Goal: Task Accomplishment & Management: Complete application form

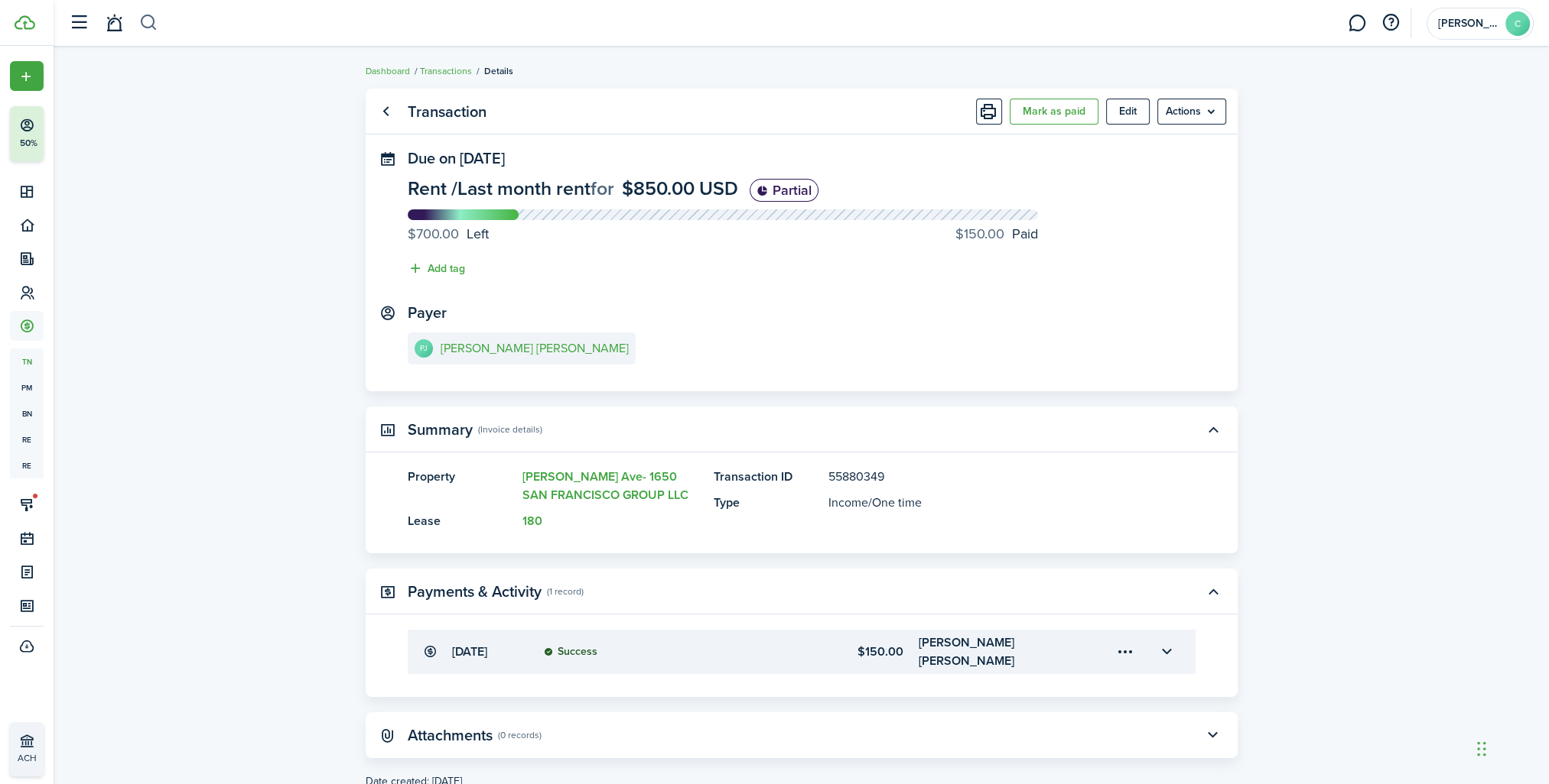
click at [147, 23] on button "button" at bounding box center [148, 23] width 19 height 26
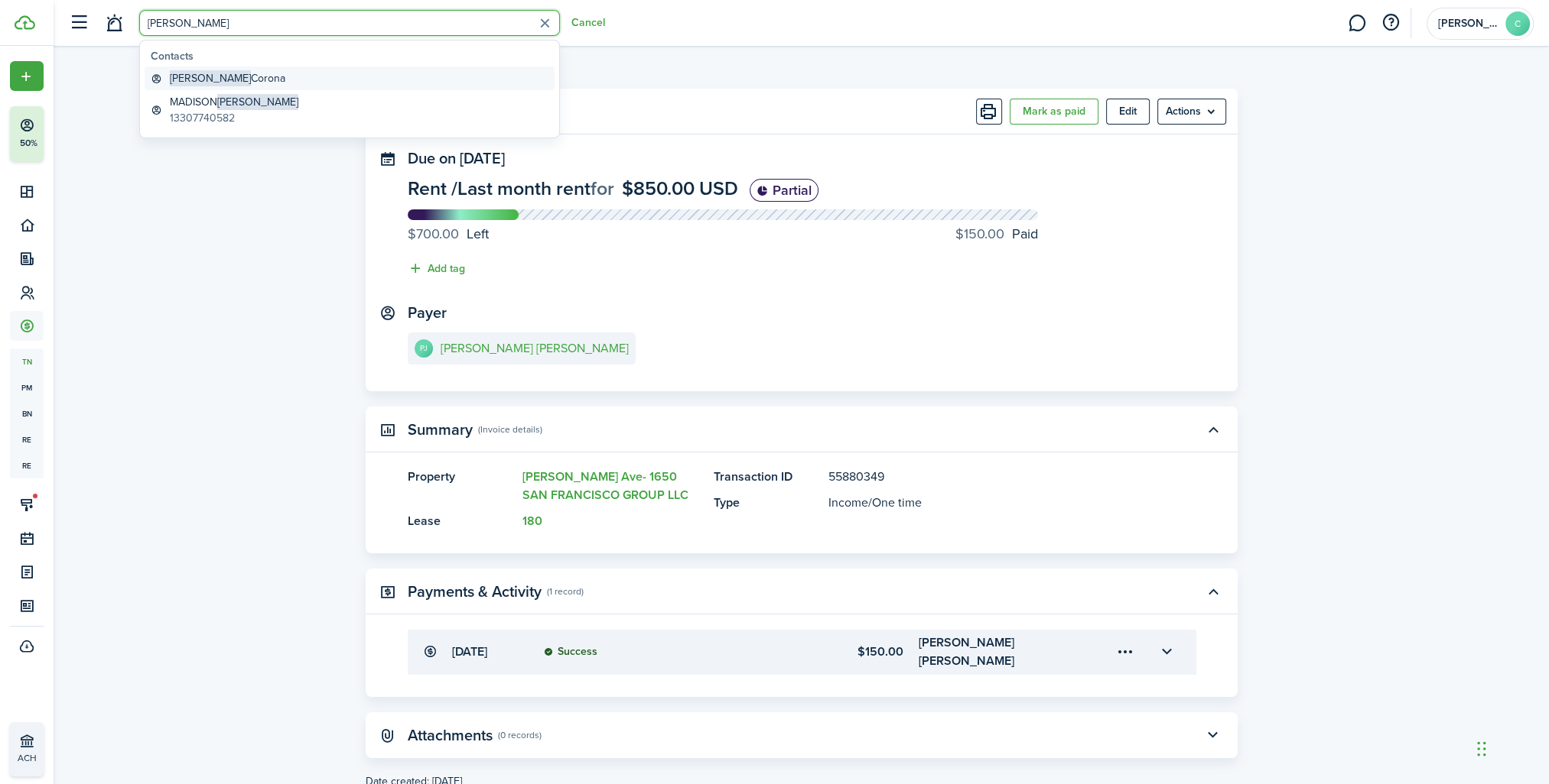
type input "[PERSON_NAME]"
click at [270, 81] on link "[PERSON_NAME]" at bounding box center [349, 79] width 410 height 24
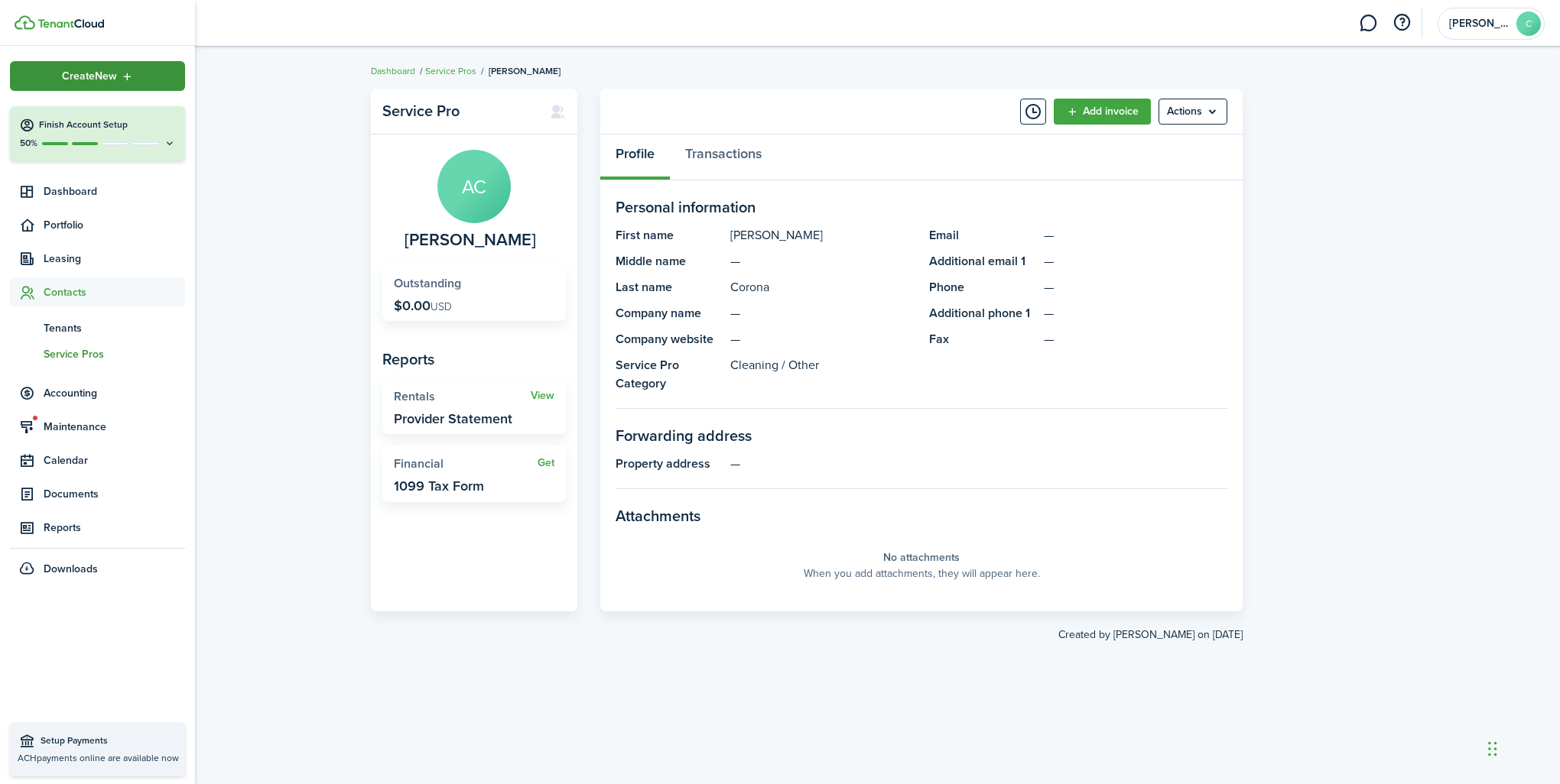
click at [114, 81] on span "Create New" at bounding box center [89, 77] width 55 height 11
click at [251, 219] on link "Record an expense" at bounding box center [266, 208] width 134 height 26
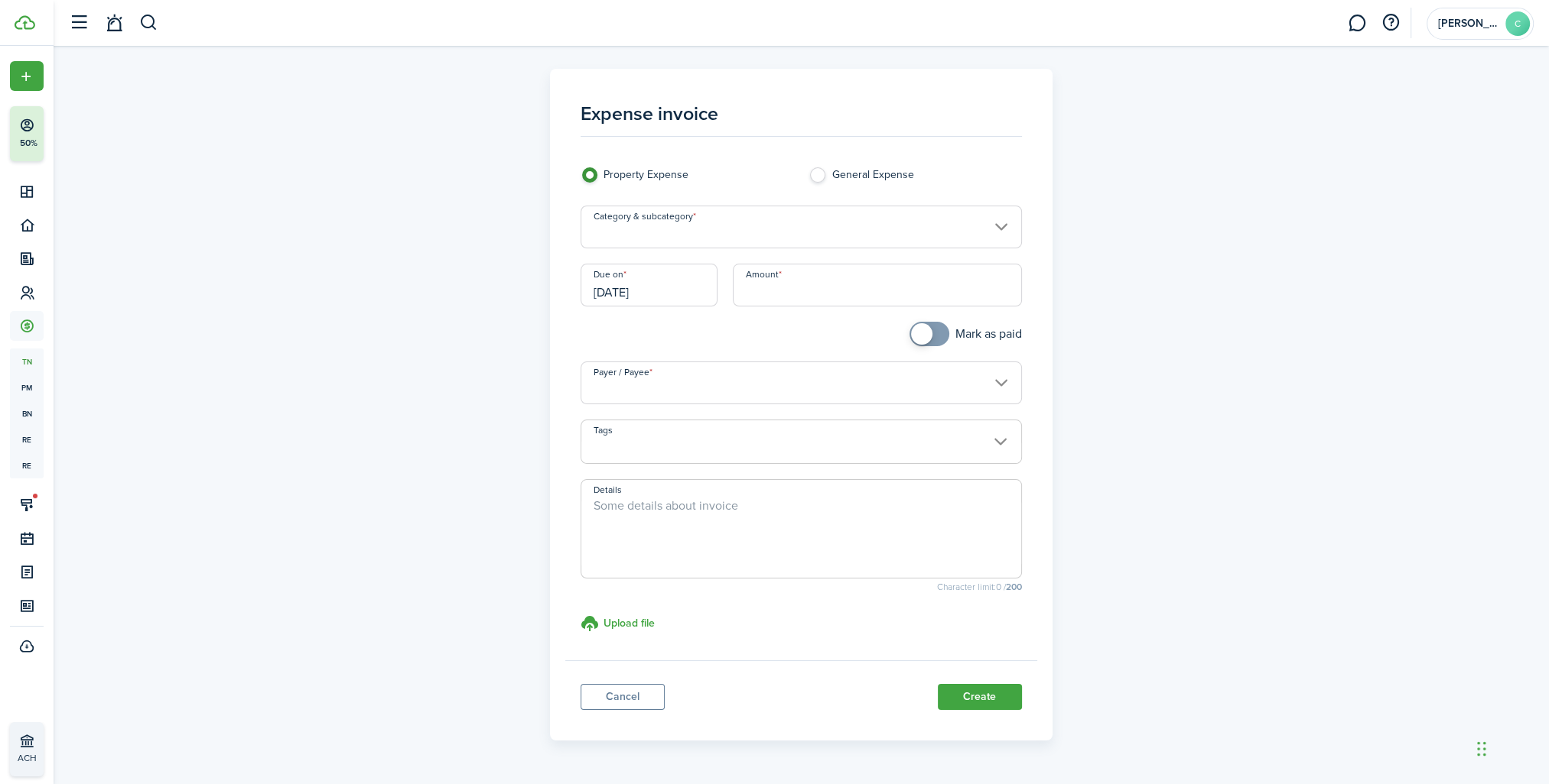
click at [631, 235] on input "Category & subcategory" at bounding box center [802, 226] width 442 height 43
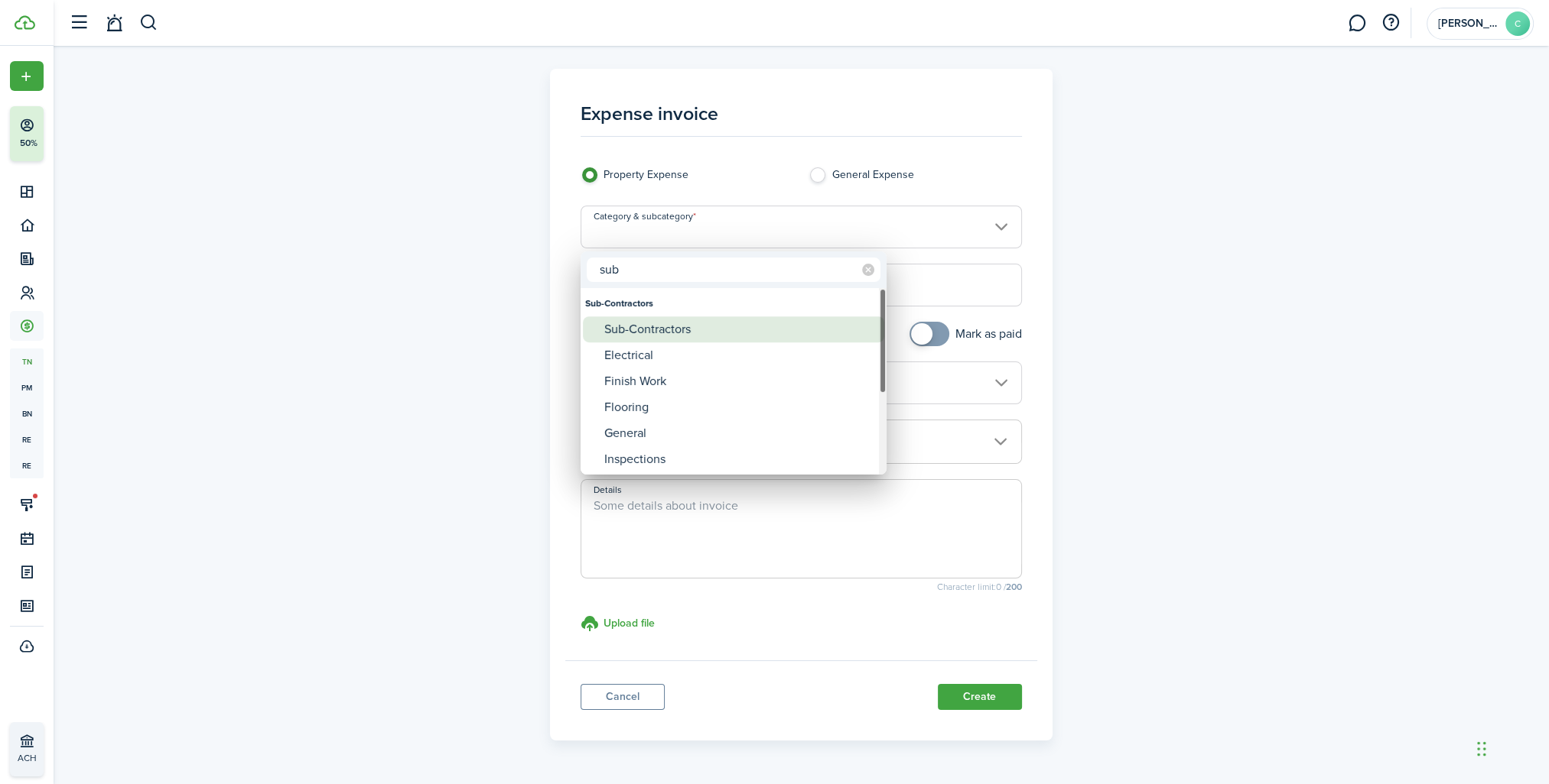
type input "sub"
click at [640, 325] on div "Sub-Contractors" at bounding box center [739, 329] width 271 height 26
type input "Sub-Contractors"
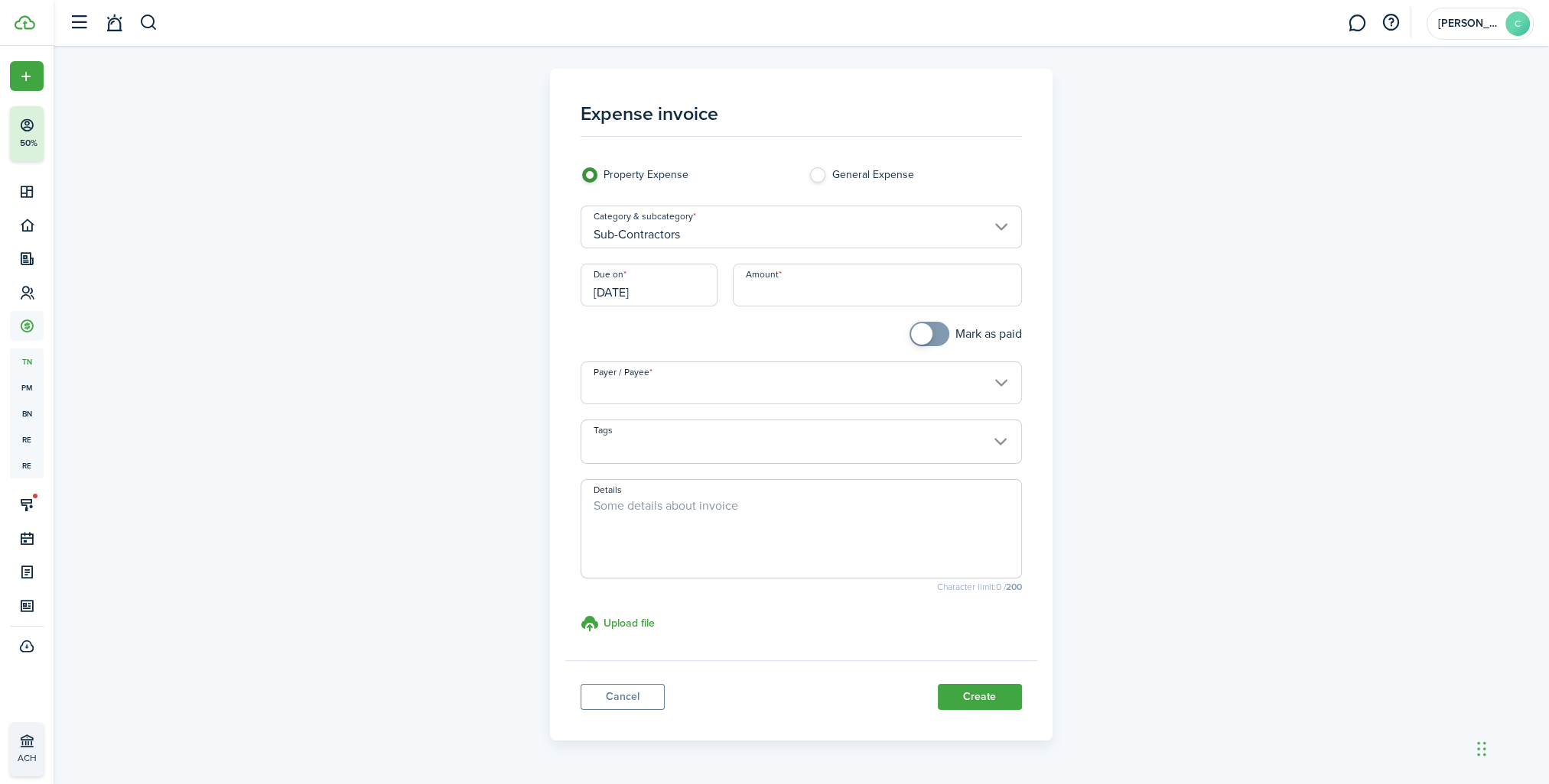
click at [765, 291] on input "Amount" at bounding box center [878, 285] width 290 height 43
type input "$100.00"
checkbox input "true"
click at [930, 335] on span at bounding box center [929, 334] width 15 height 24
click at [657, 381] on input "Payer / Payee" at bounding box center [802, 383] width 442 height 43
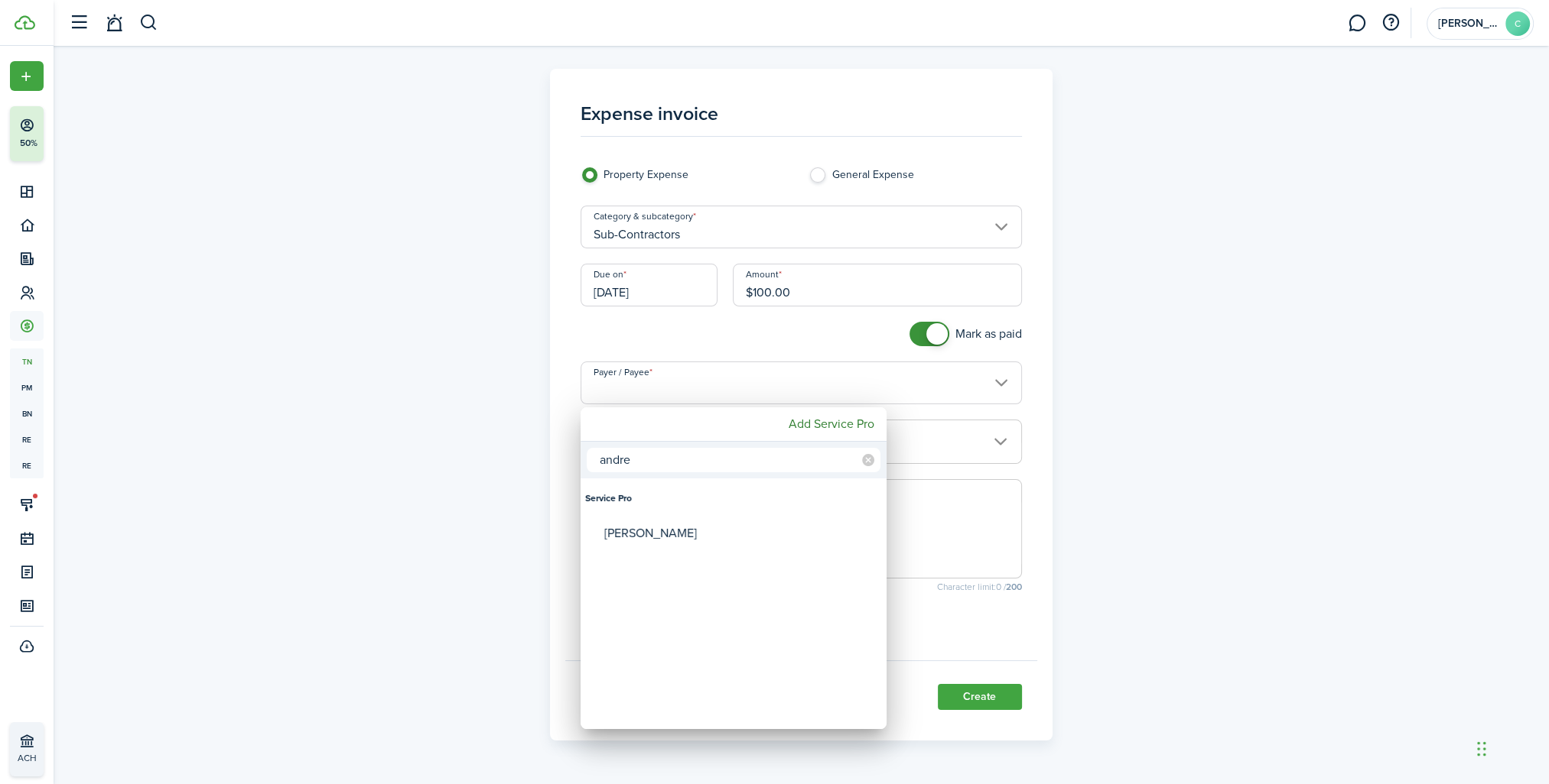
type input "andre"
click at [659, 529] on div "[PERSON_NAME]" at bounding box center [739, 534] width 271 height 35
type input "[PERSON_NAME]"
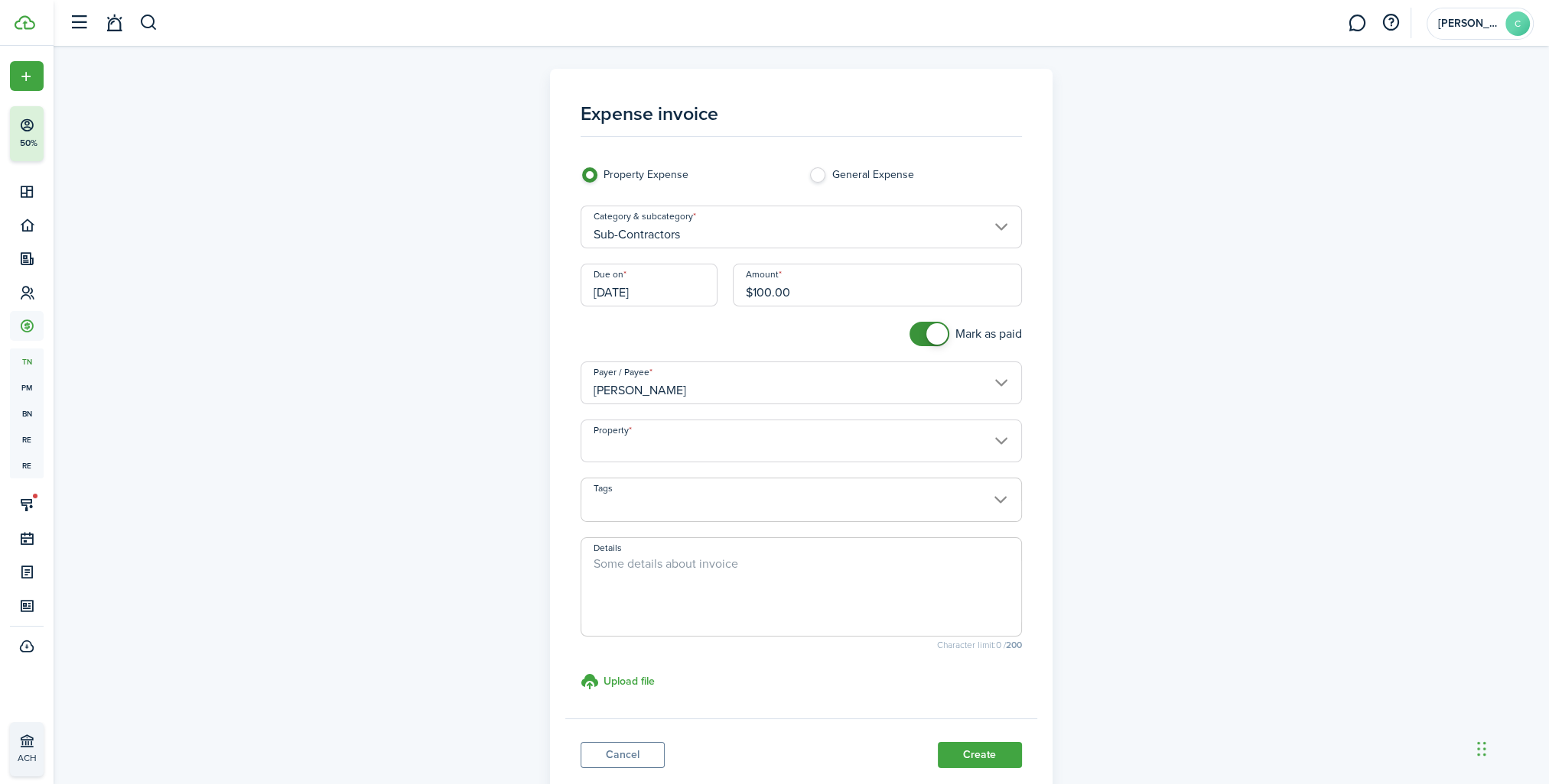
click at [653, 453] on input "Property" at bounding box center [802, 440] width 442 height 43
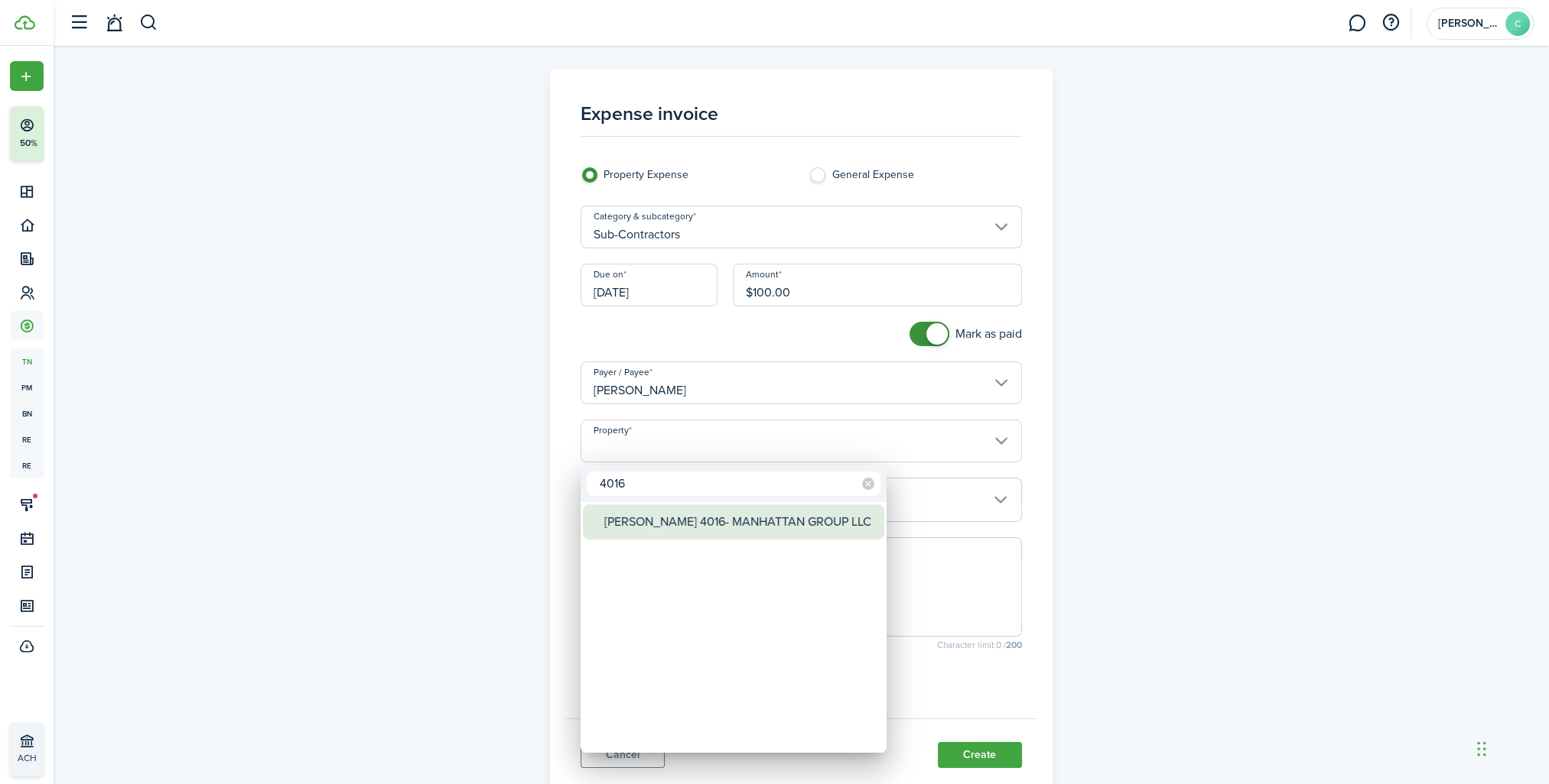
type input "4016"
click at [656, 524] on div "[PERSON_NAME] 4016- MANHATTAN GROUP LLC" at bounding box center [739, 522] width 271 height 35
type input "[PERSON_NAME] 4016- MANHATTAN GROUP LLC"
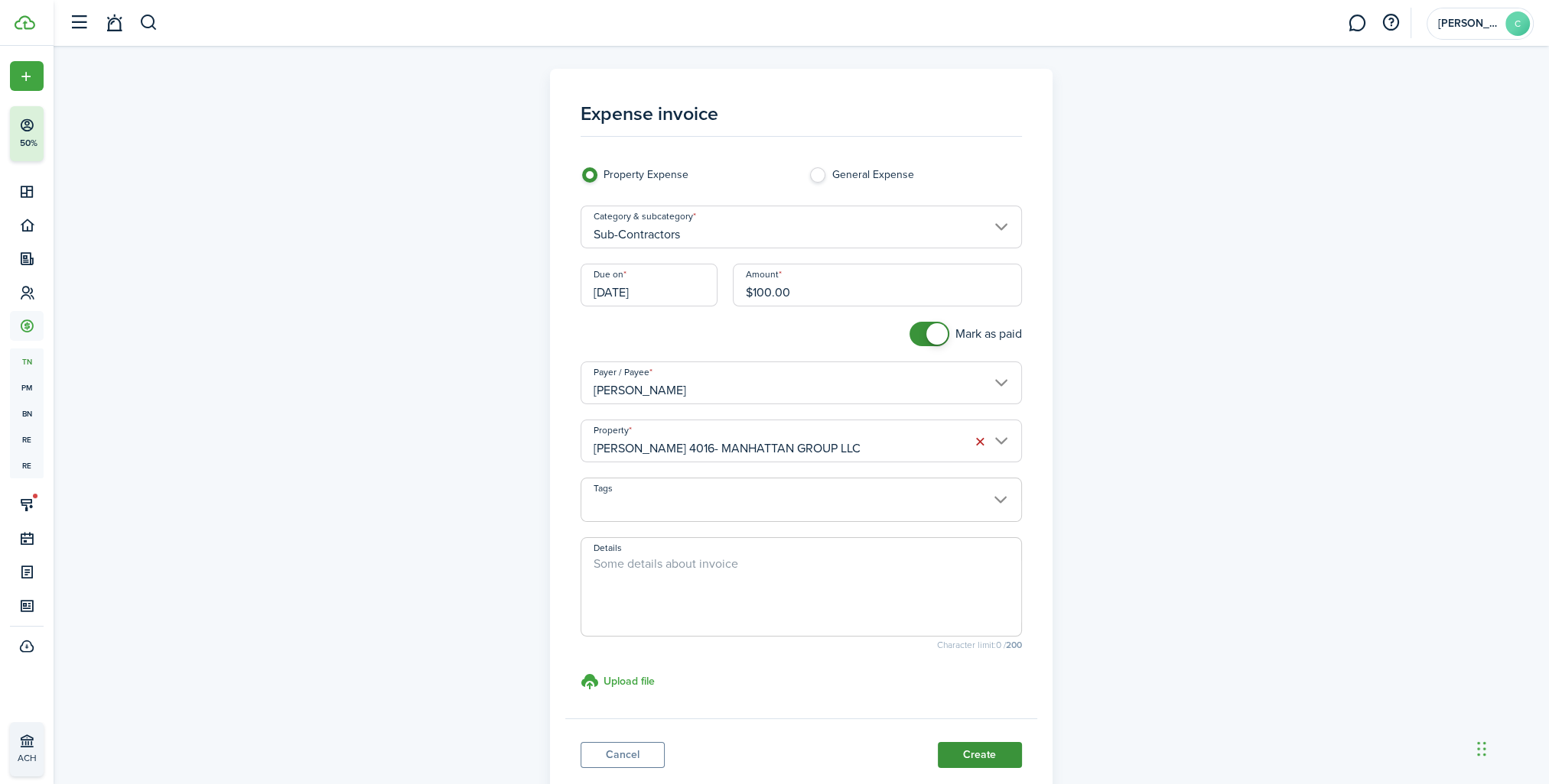
click at [968, 754] on button "Create" at bounding box center [980, 755] width 84 height 26
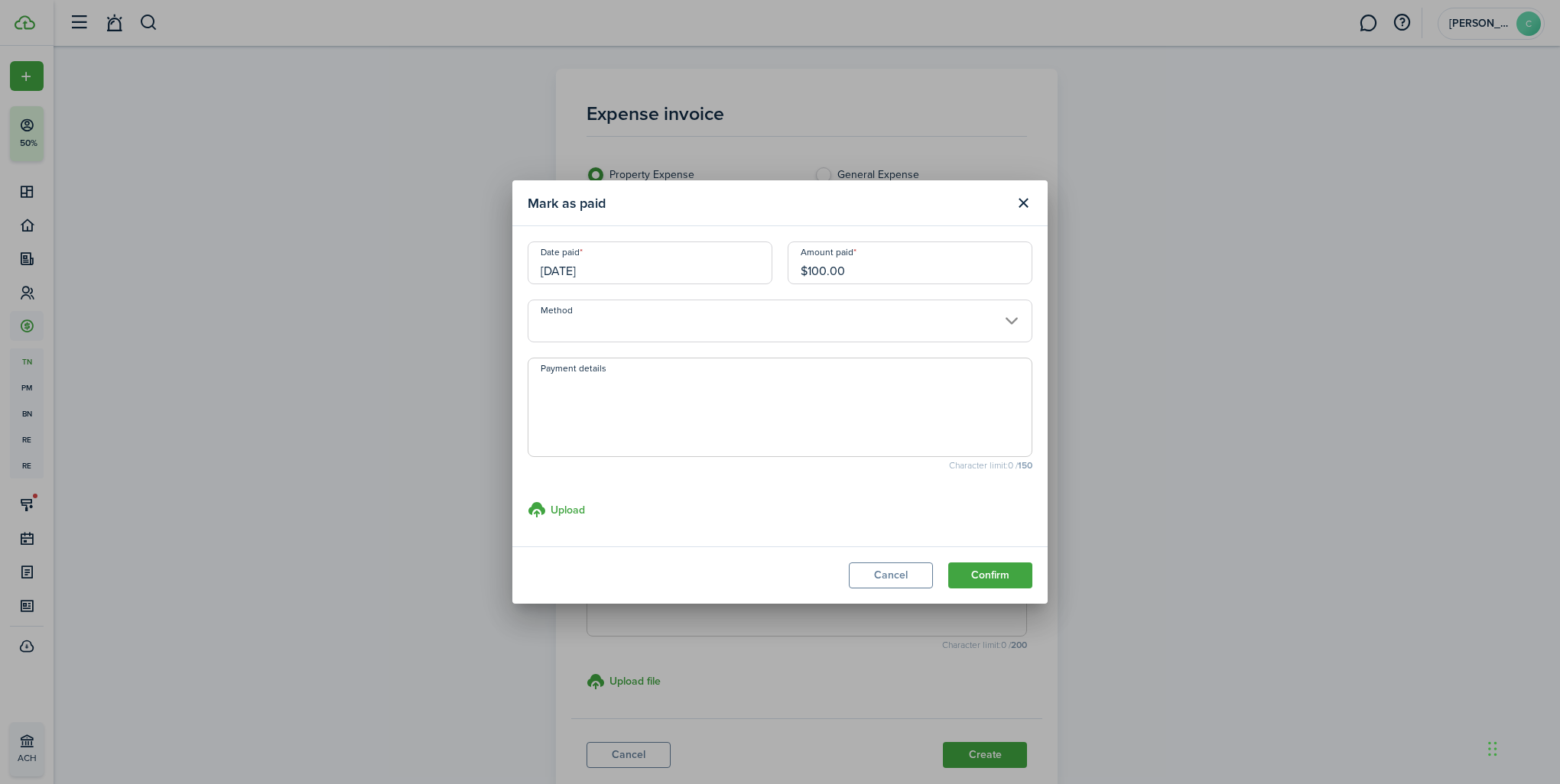
click at [617, 311] on input "Method" at bounding box center [780, 320] width 505 height 43
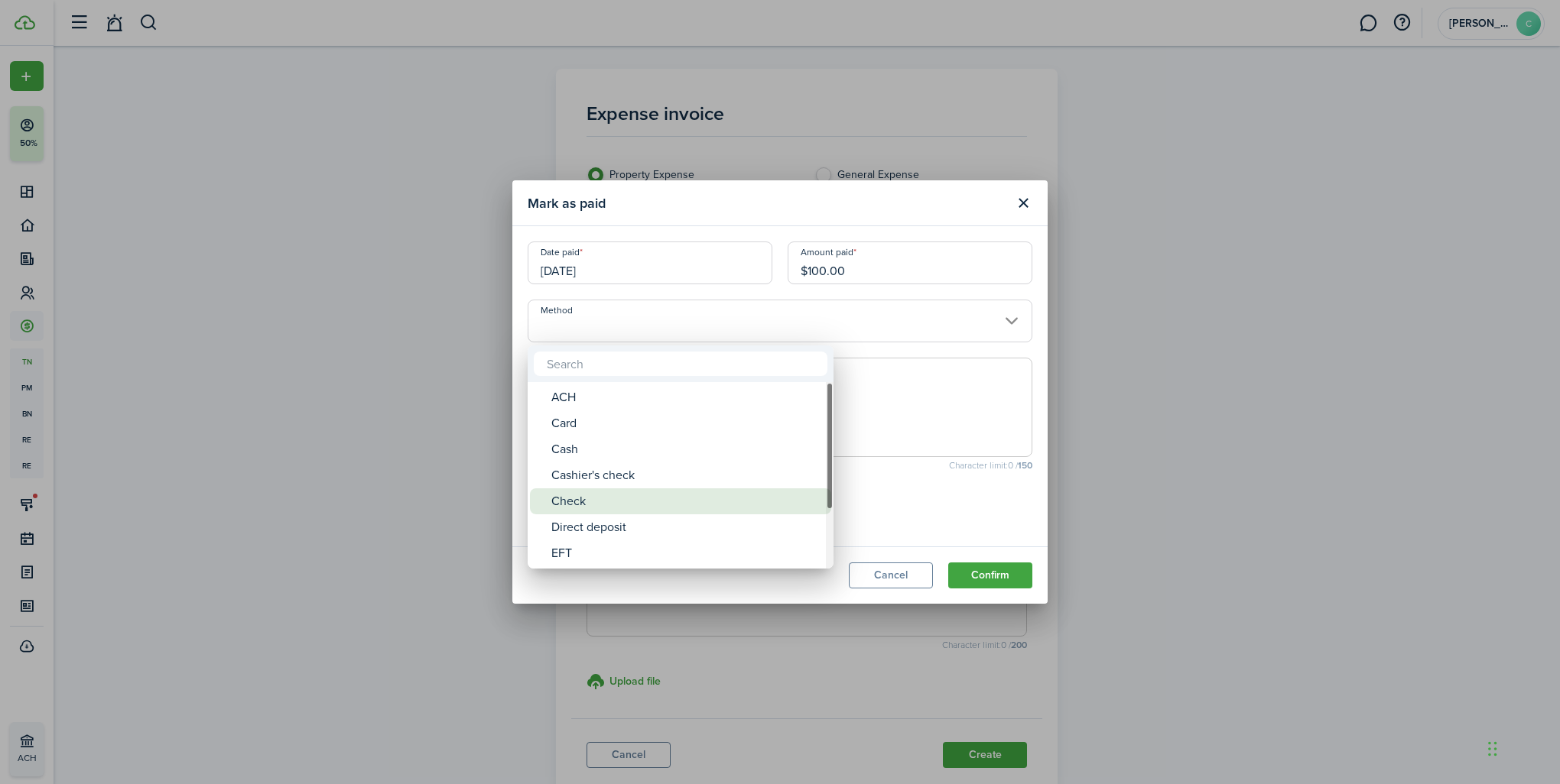
click at [606, 506] on div "Check" at bounding box center [686, 501] width 270 height 26
type input "Check"
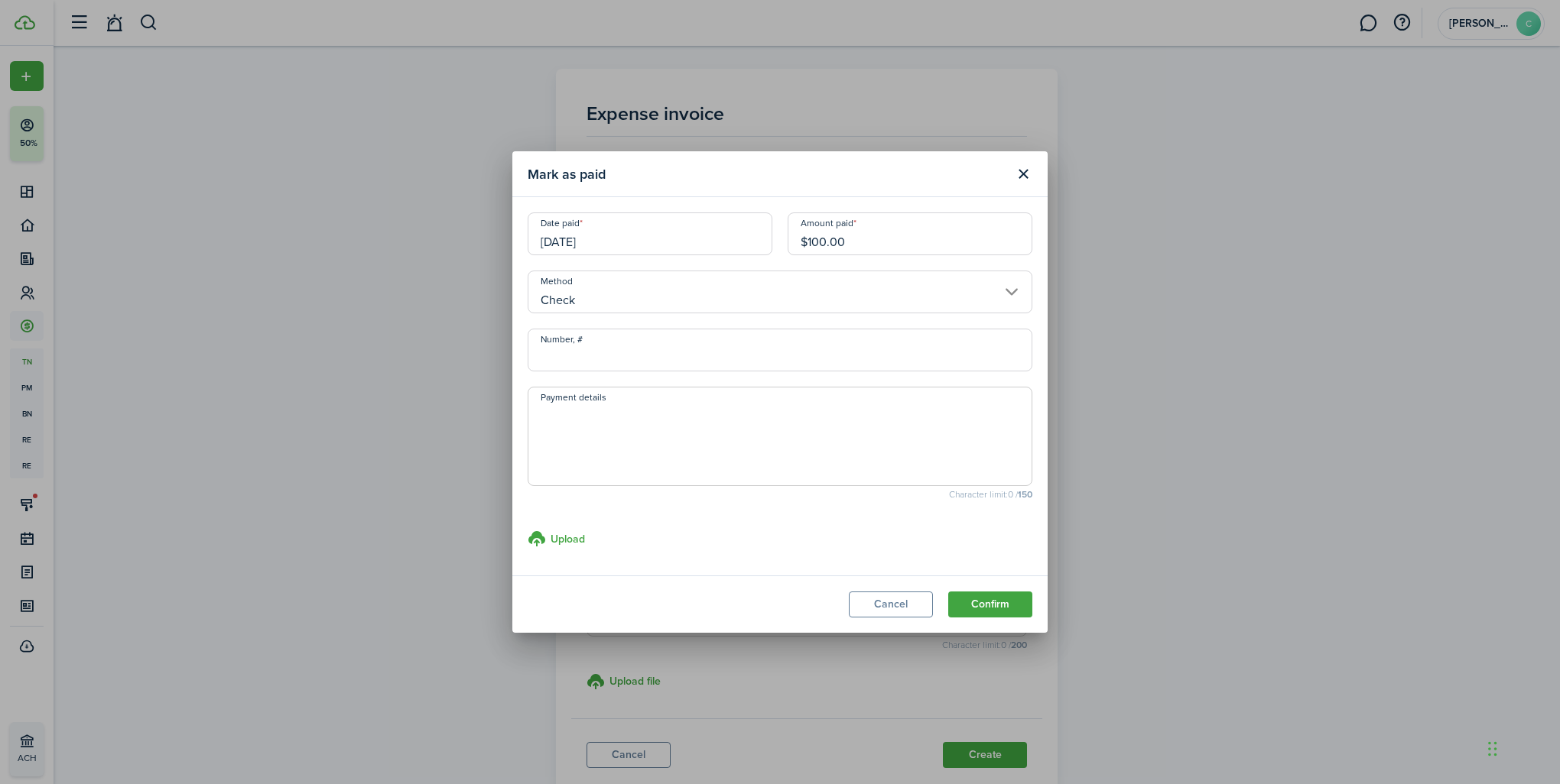
click at [574, 359] on input "Number, #" at bounding box center [780, 350] width 505 height 43
type input "1293"
click at [1023, 601] on button "Confirm" at bounding box center [989, 604] width 84 height 26
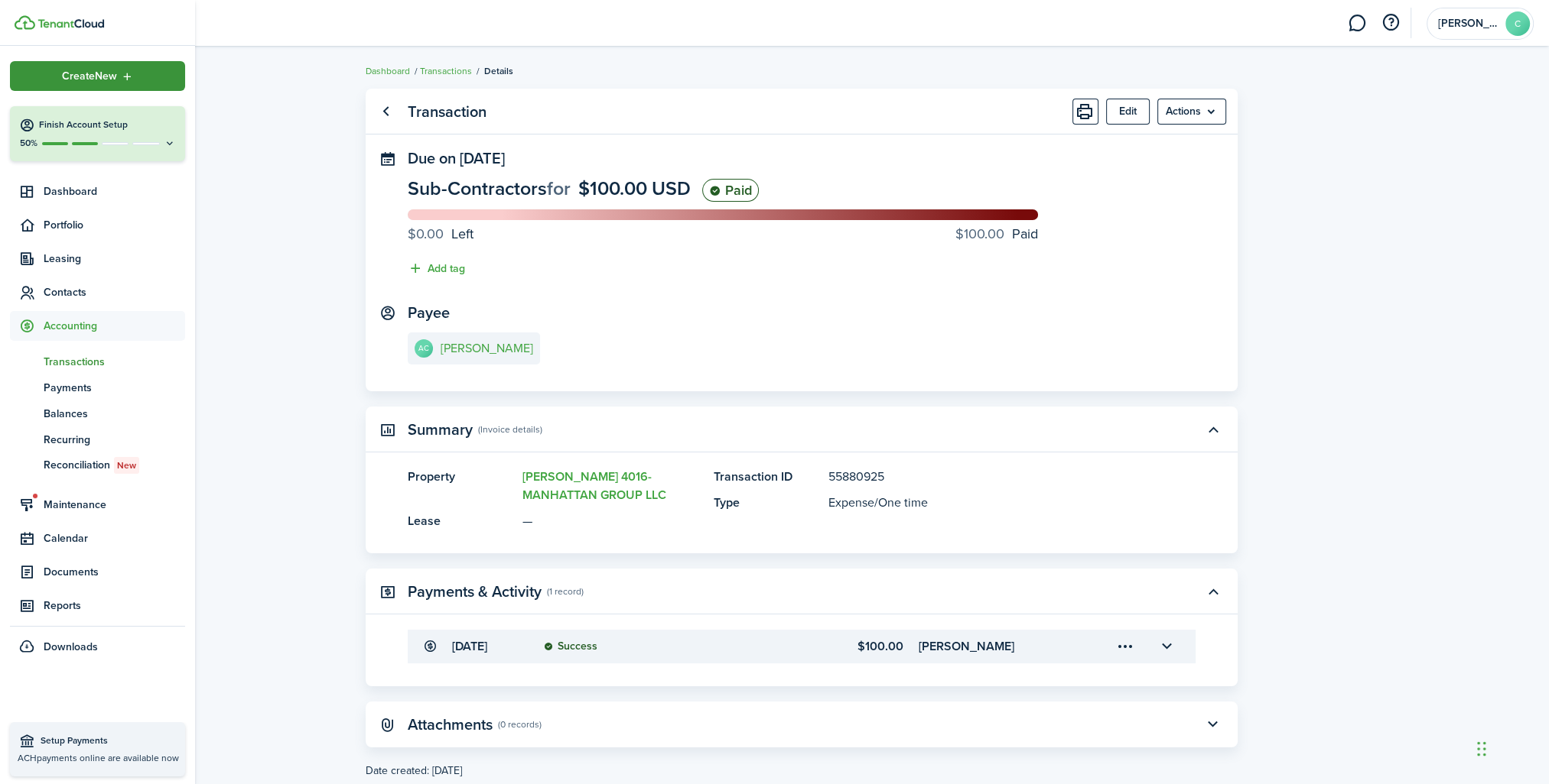
click at [37, 76] on div "Create New" at bounding box center [98, 76] width 176 height 30
click at [242, 203] on link "Record an expense" at bounding box center [266, 208] width 134 height 26
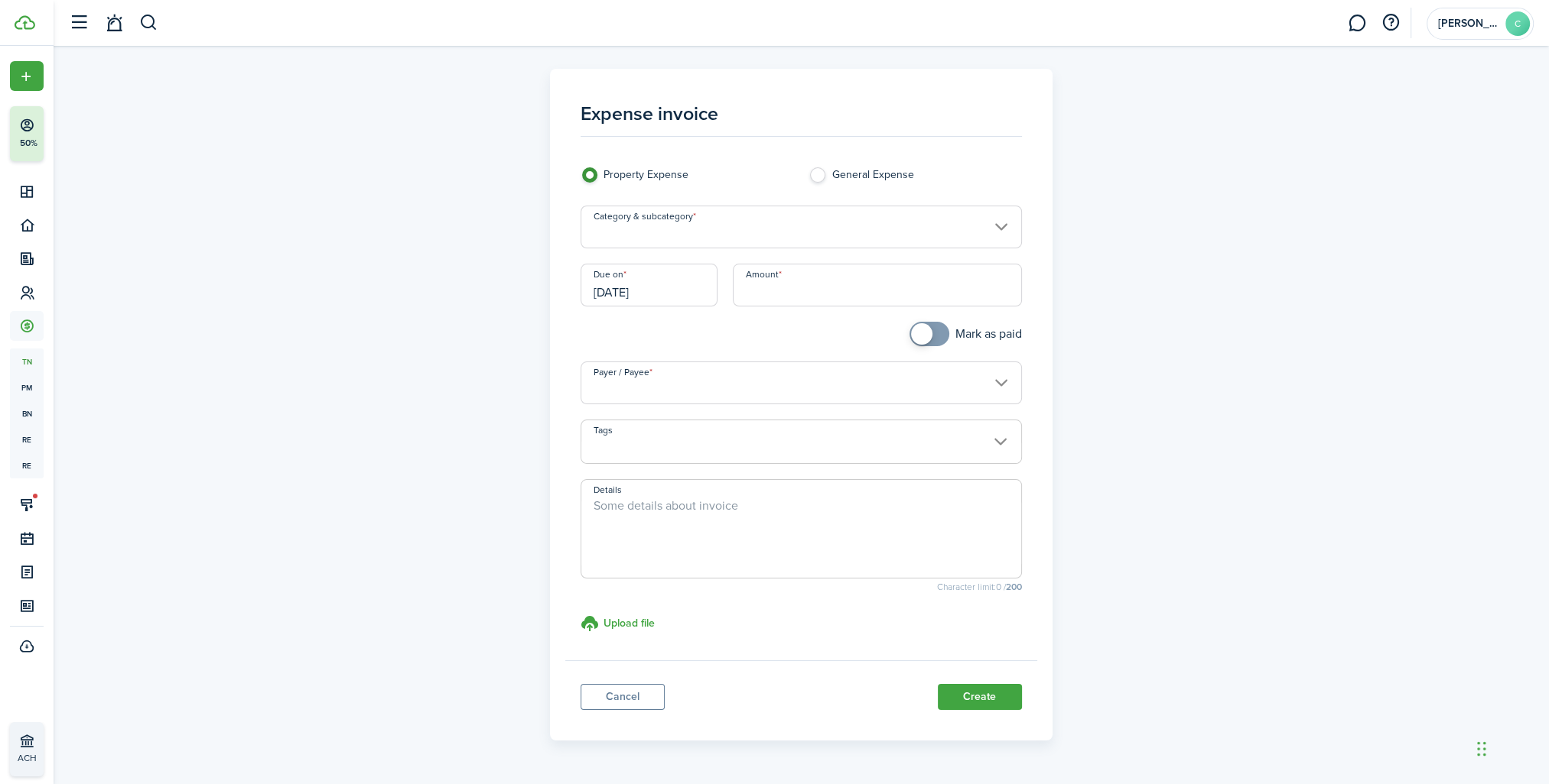
click at [636, 235] on input "Category & subcategory" at bounding box center [802, 226] width 442 height 43
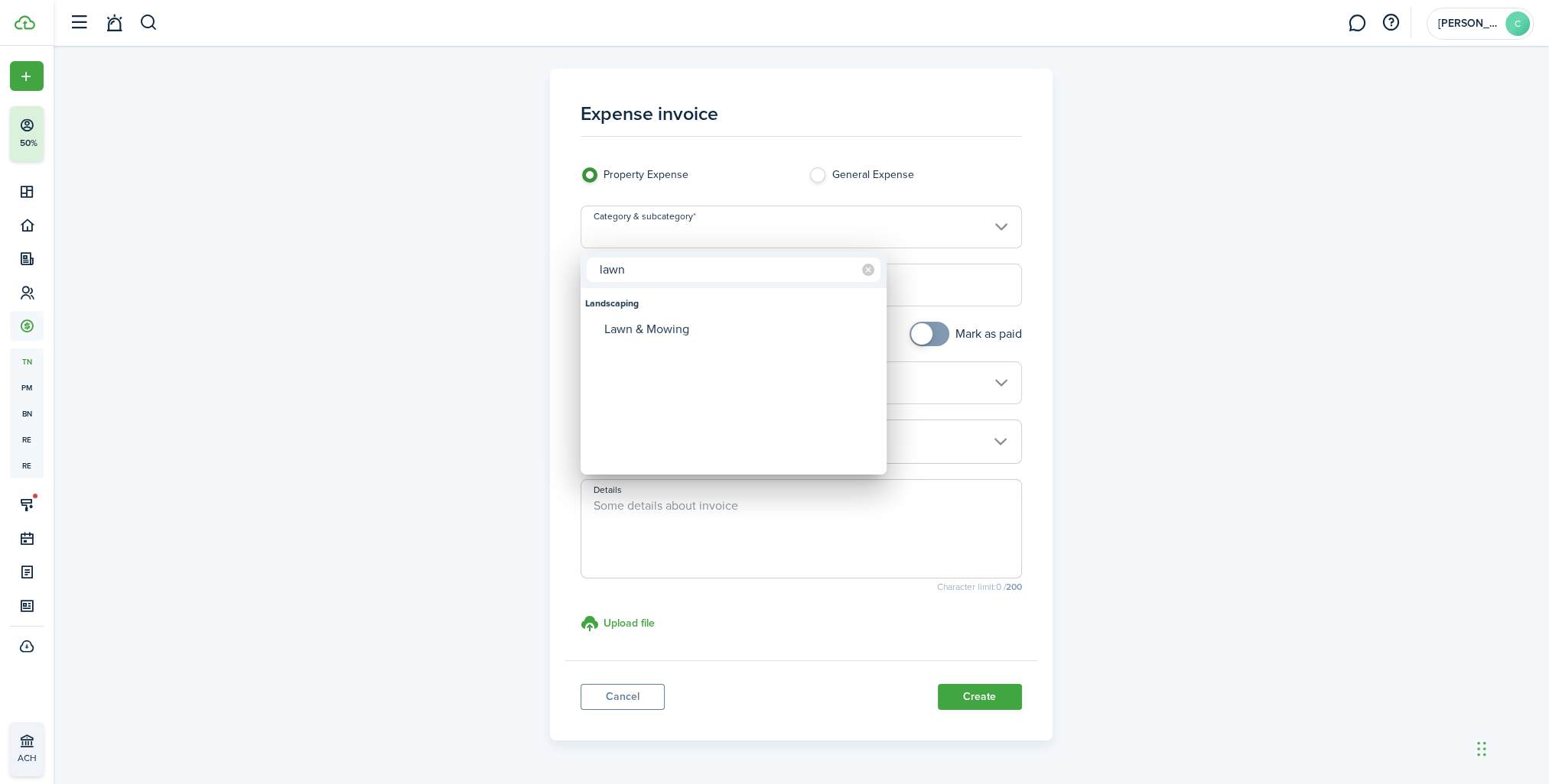
type input "lawn"
click at [643, 315] on div "Landscaping" at bounding box center [734, 303] width 297 height 26
click at [642, 338] on div "Lawn & Mowing" at bounding box center [739, 329] width 271 height 26
type input "Landscaping / Lawn & Mowing"
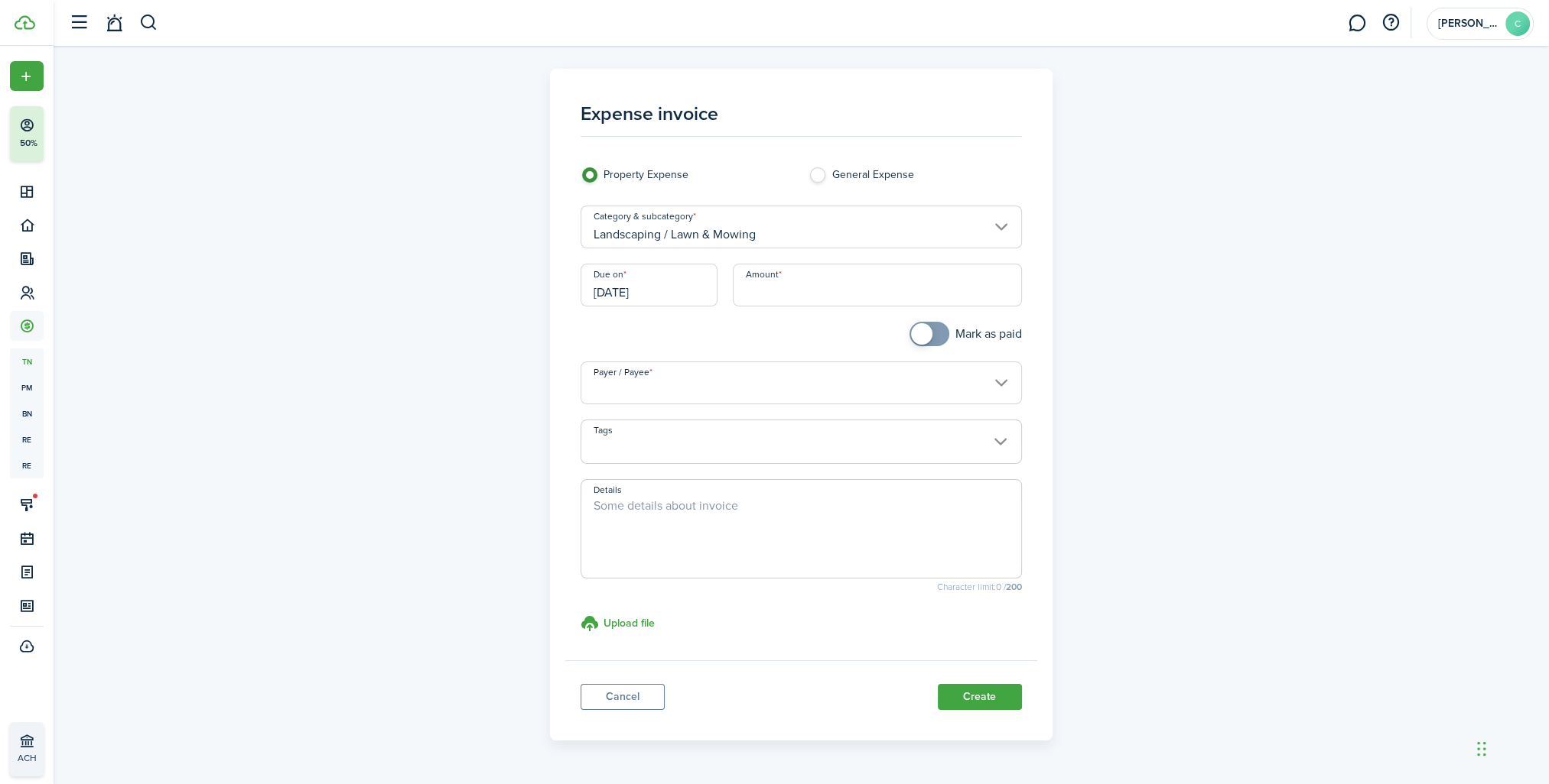
click at [765, 300] on input "Amount" at bounding box center [878, 285] width 290 height 43
type input "$100.00"
checkbox input "true"
click at [937, 332] on span at bounding box center [929, 334] width 15 height 24
click at [736, 388] on input "Payer / Payee" at bounding box center [802, 383] width 442 height 43
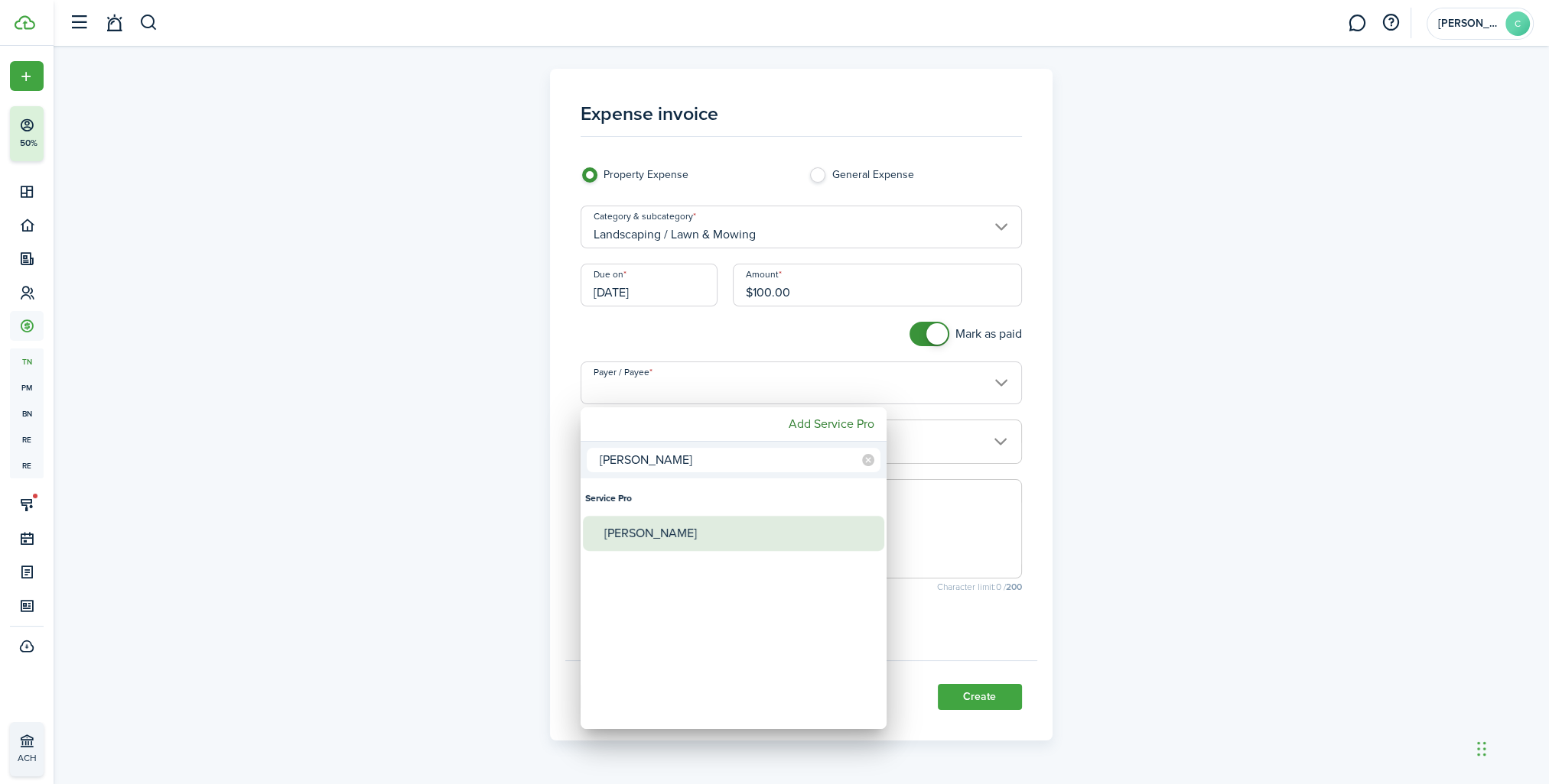
type input "[PERSON_NAME]"
click at [655, 542] on div "[PERSON_NAME]" at bounding box center [739, 534] width 271 height 35
type input "[PERSON_NAME]"
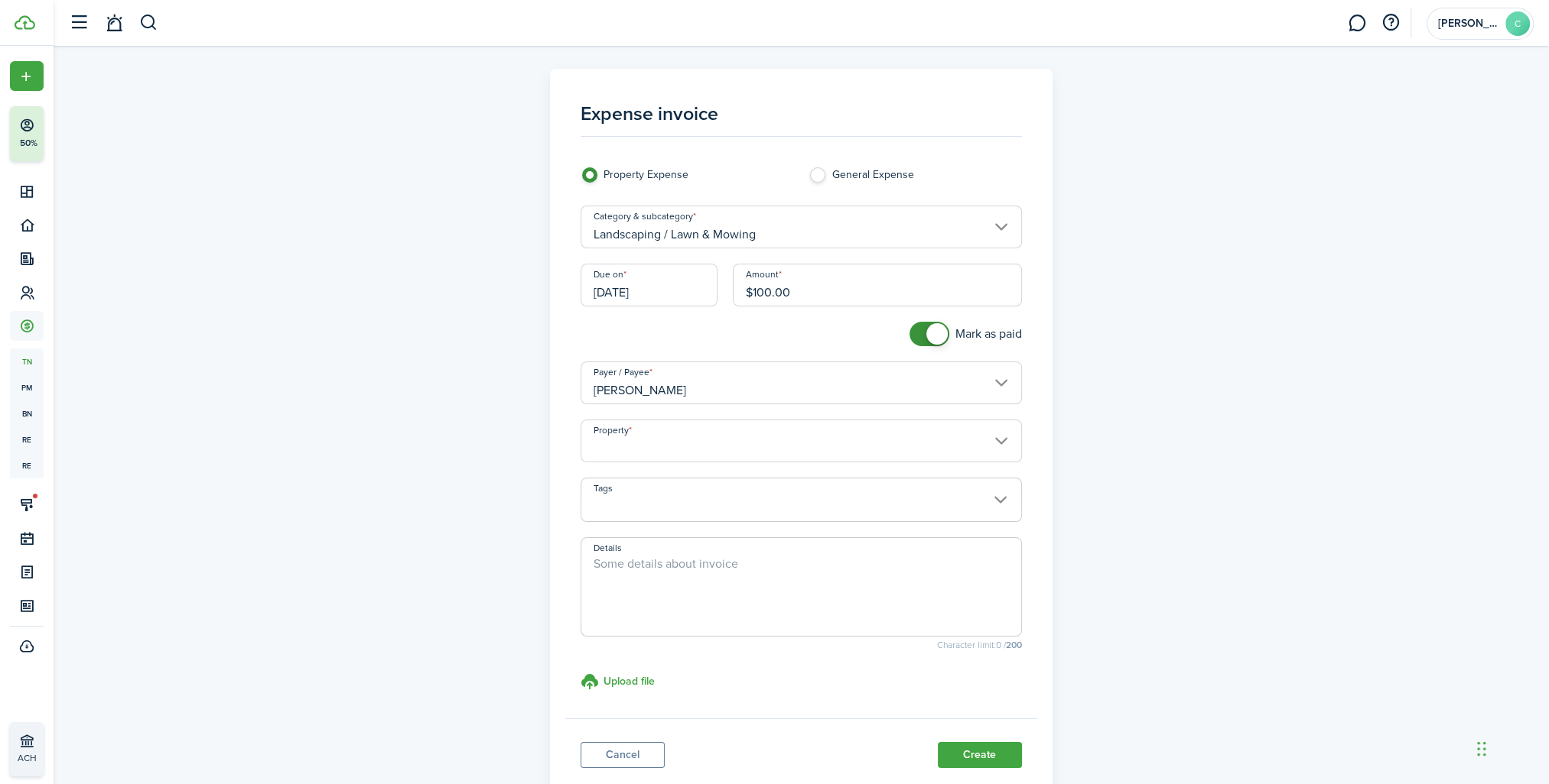
click at [622, 451] on input "Property" at bounding box center [802, 440] width 442 height 43
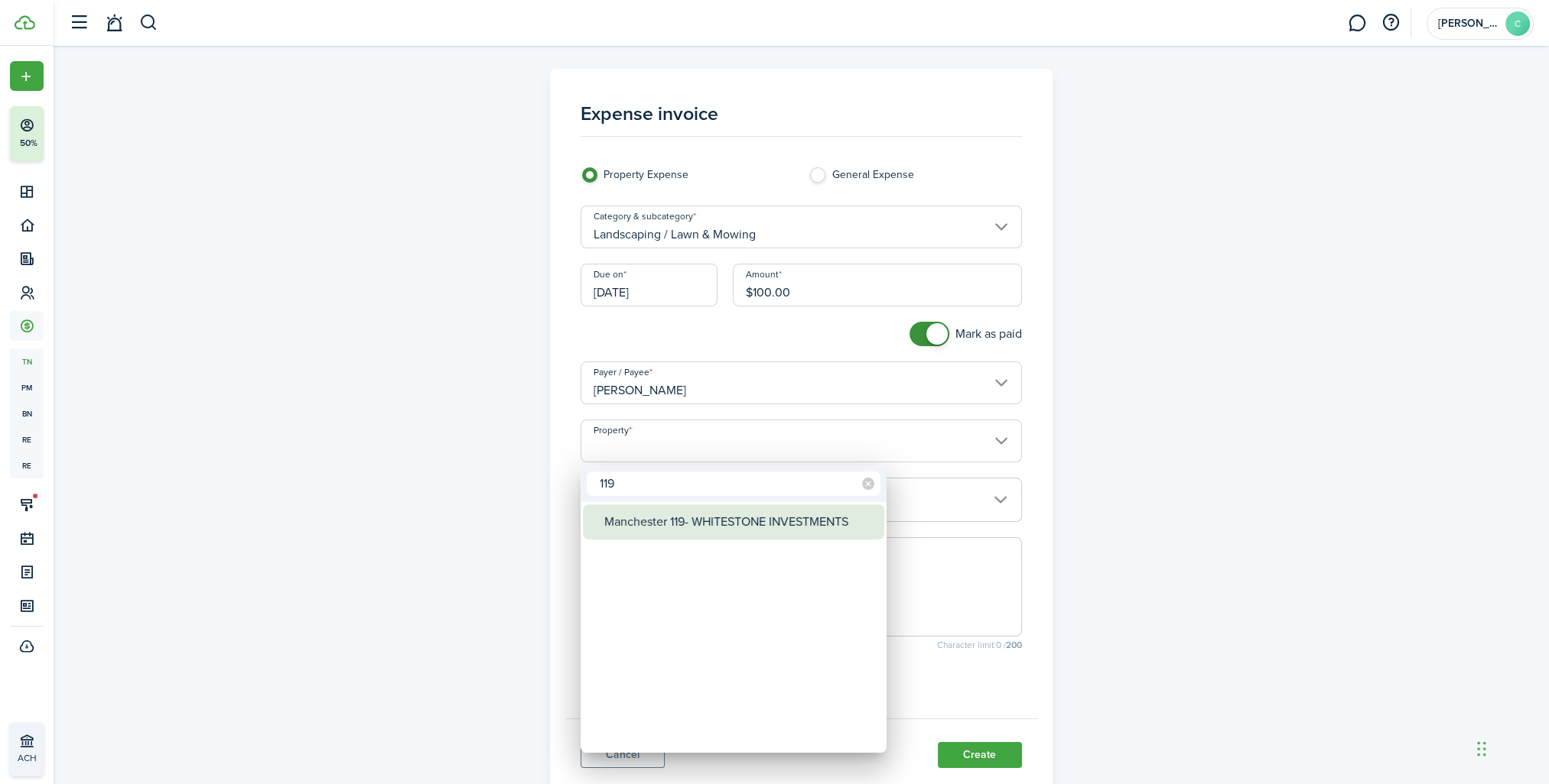
type input "119"
click at [626, 511] on div "Manchester 119- WHITESTONE INVESTMENTS" at bounding box center [739, 522] width 271 height 35
type input "Manchester 119- WHITESTONE INVESTMENTS"
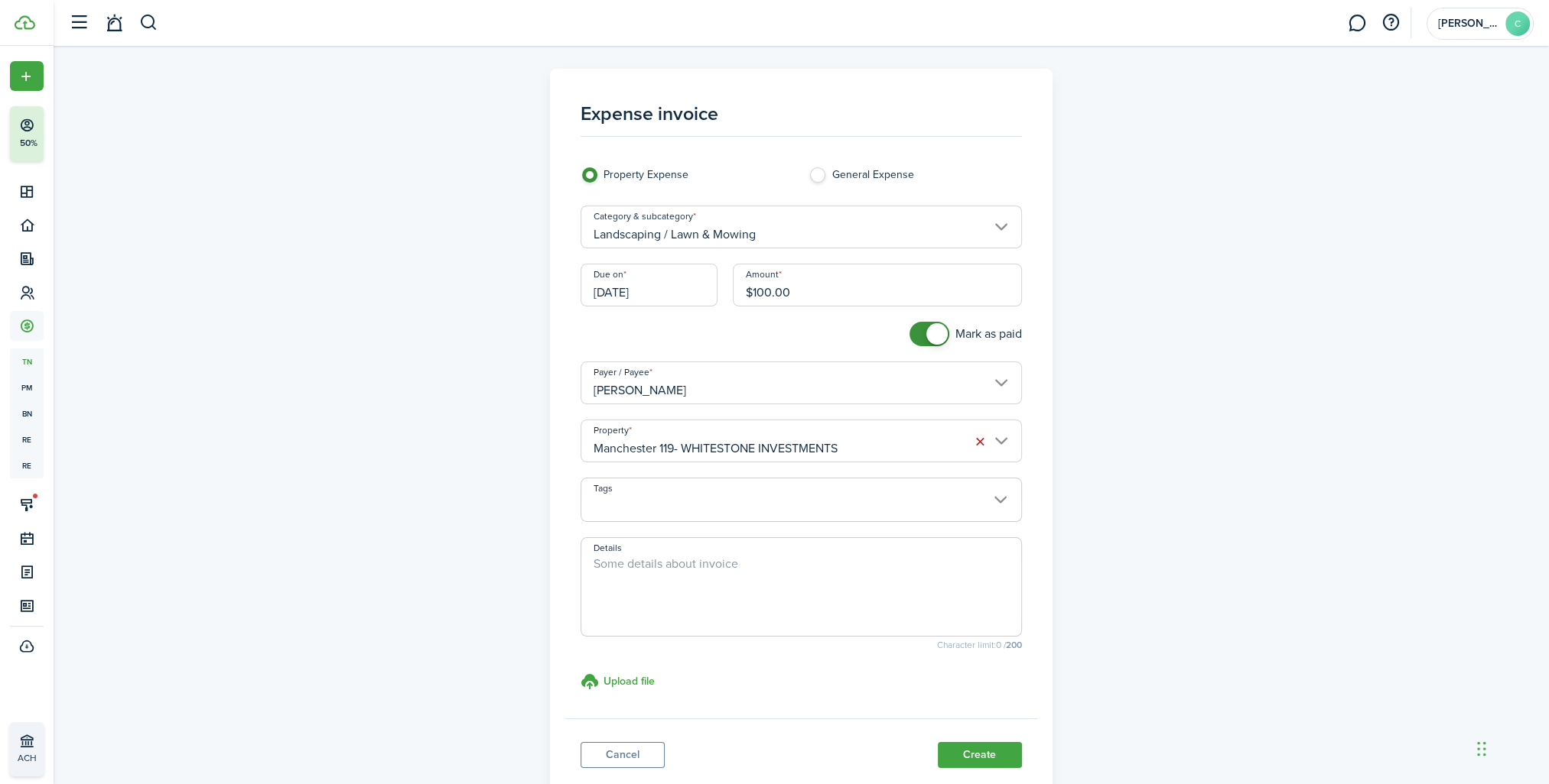
click at [666, 494] on input "Tags" at bounding box center [802, 487] width 440 height 18
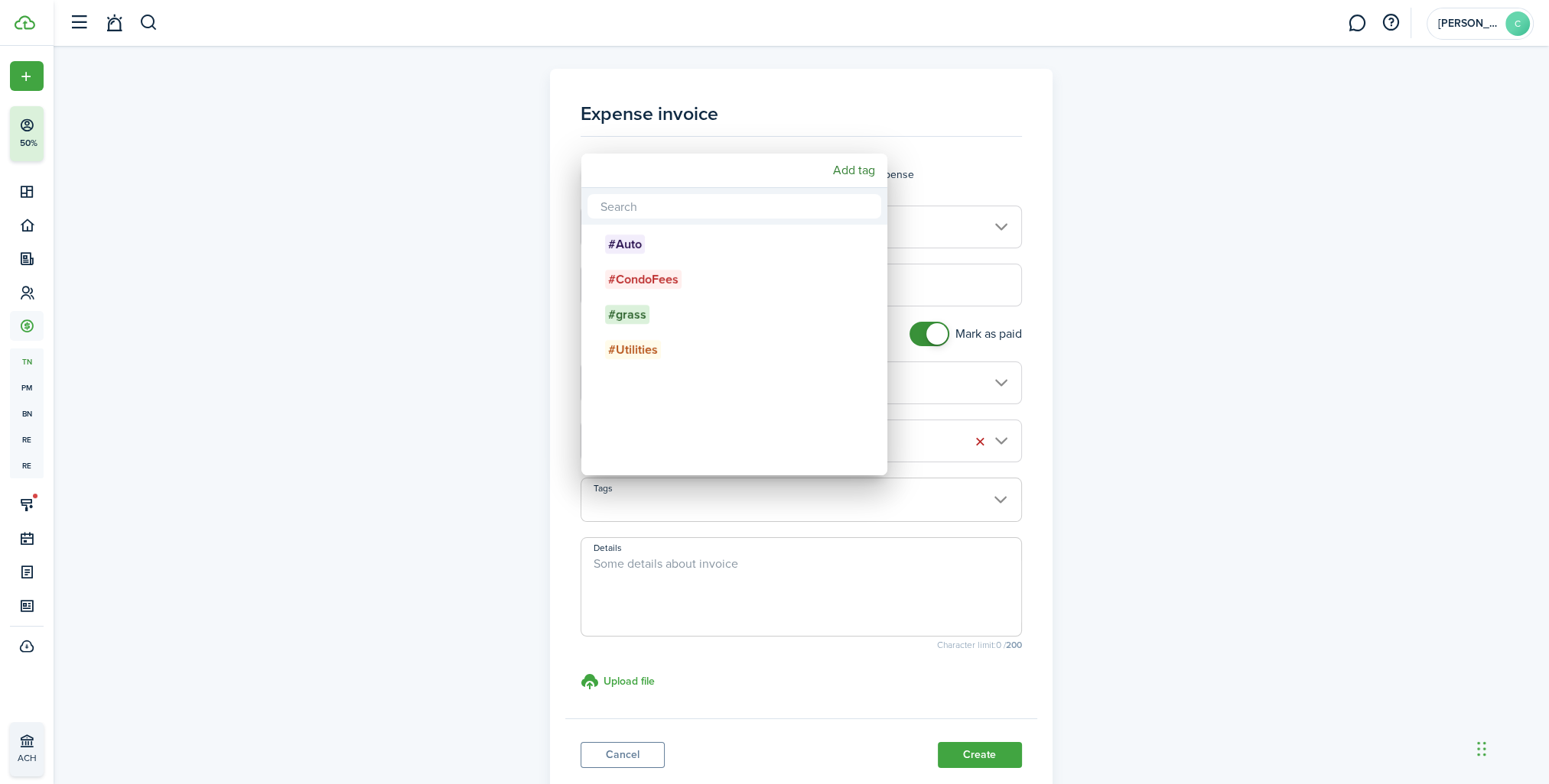
click at [969, 754] on div at bounding box center [774, 392] width 1794 height 1029
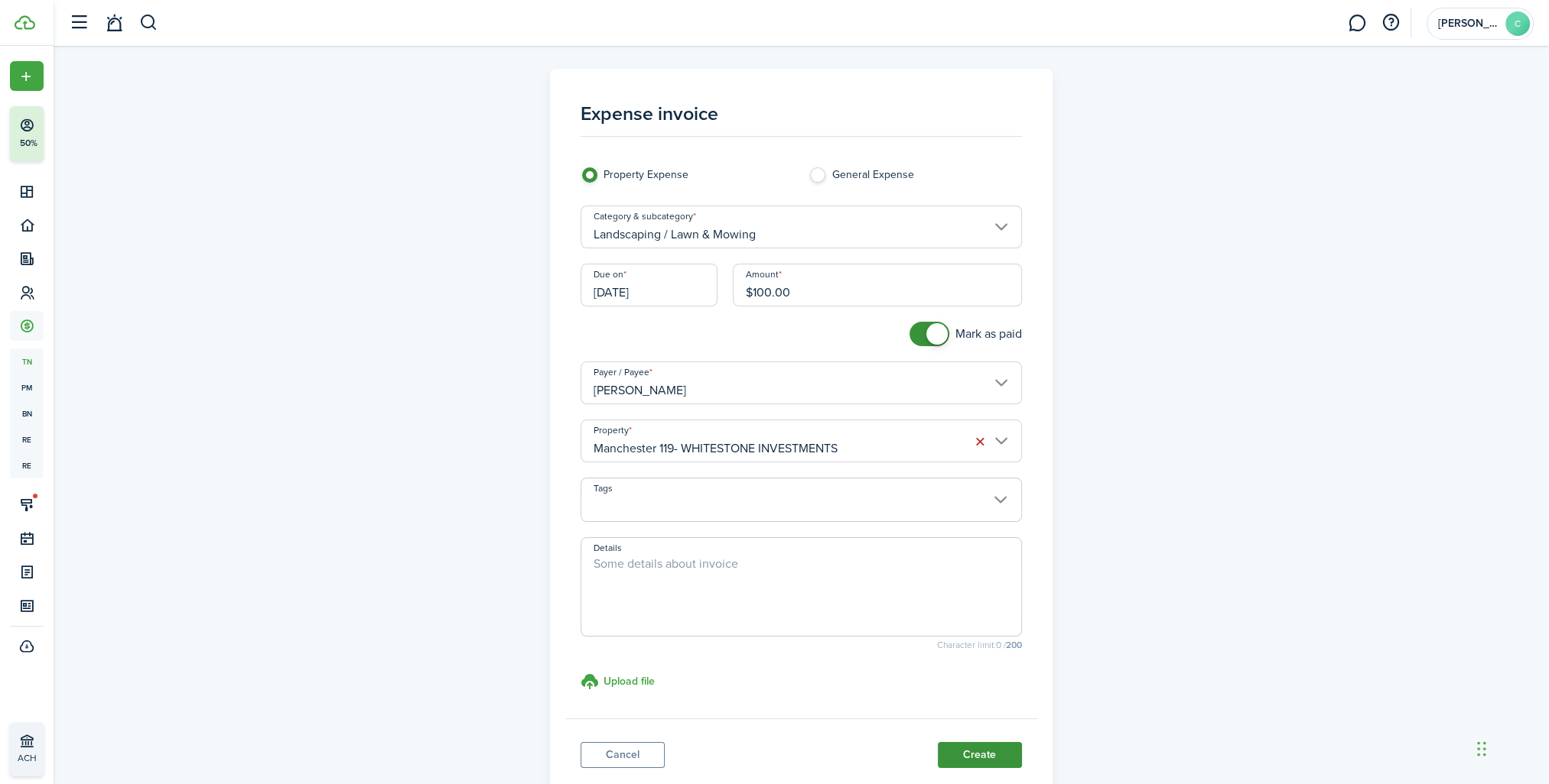
click at [982, 754] on button "Create" at bounding box center [980, 755] width 84 height 26
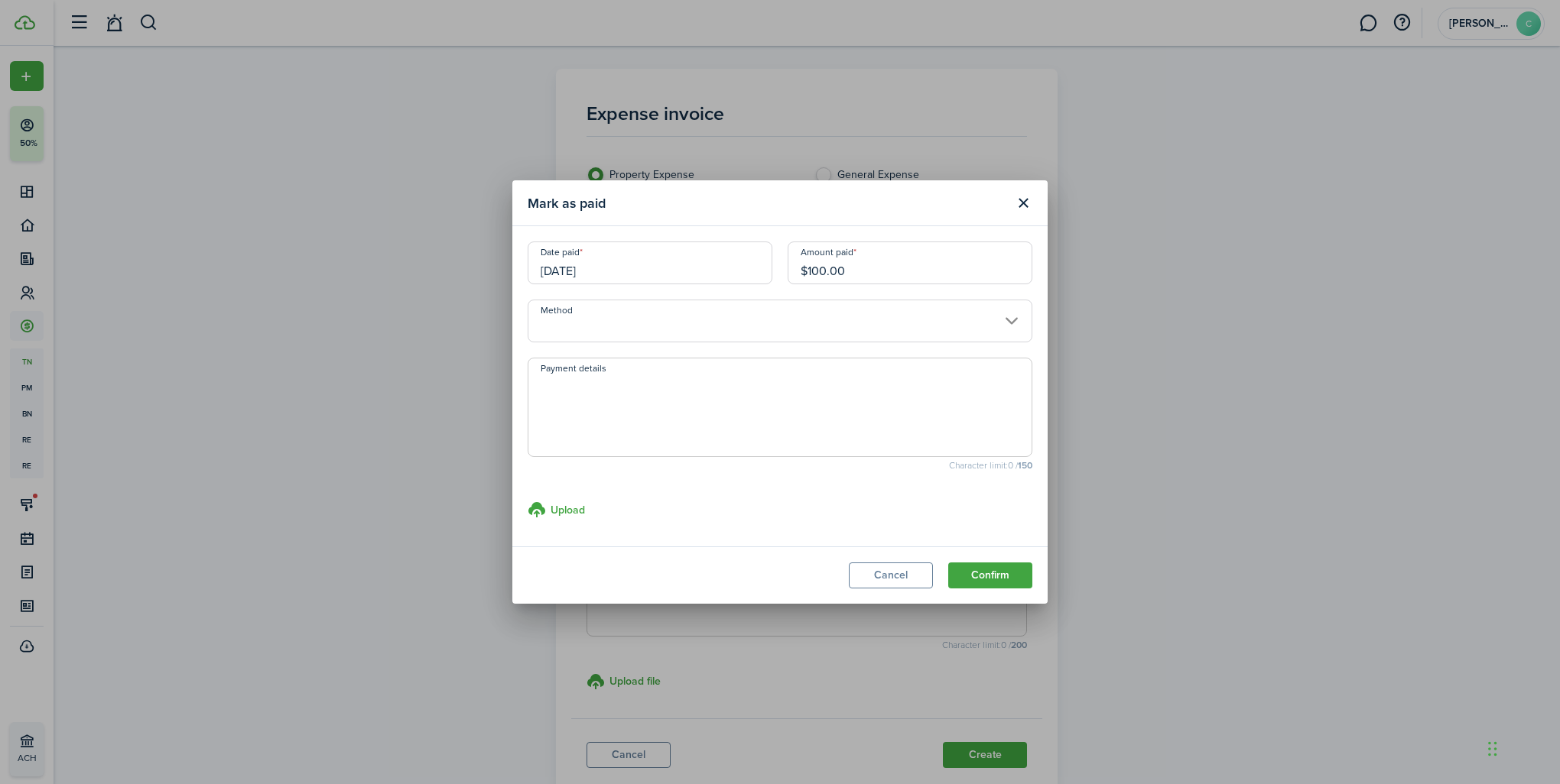
click at [608, 334] on input "Method" at bounding box center [780, 320] width 505 height 43
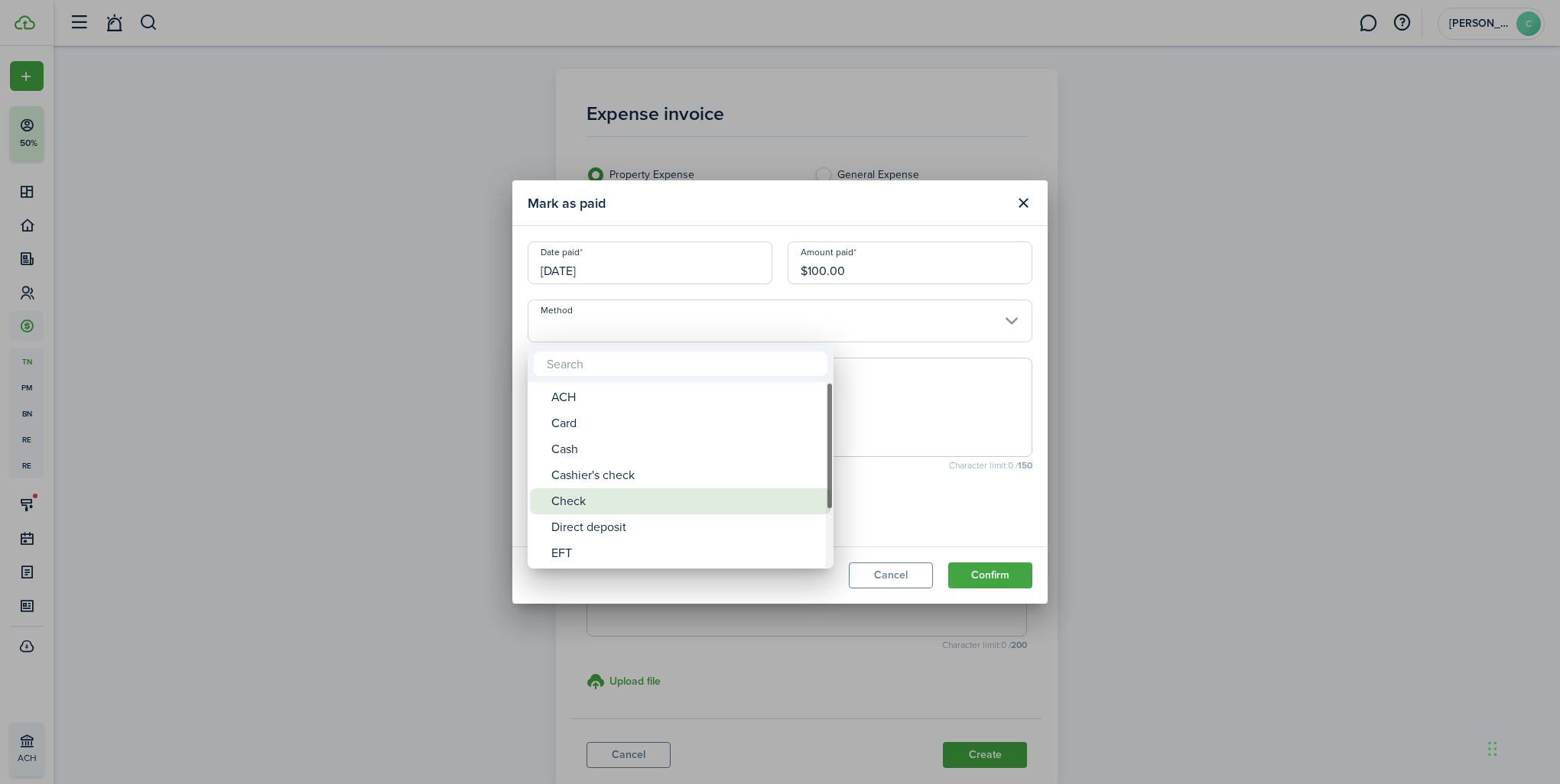
click at [581, 499] on div "Check" at bounding box center [686, 501] width 270 height 26
type input "Check"
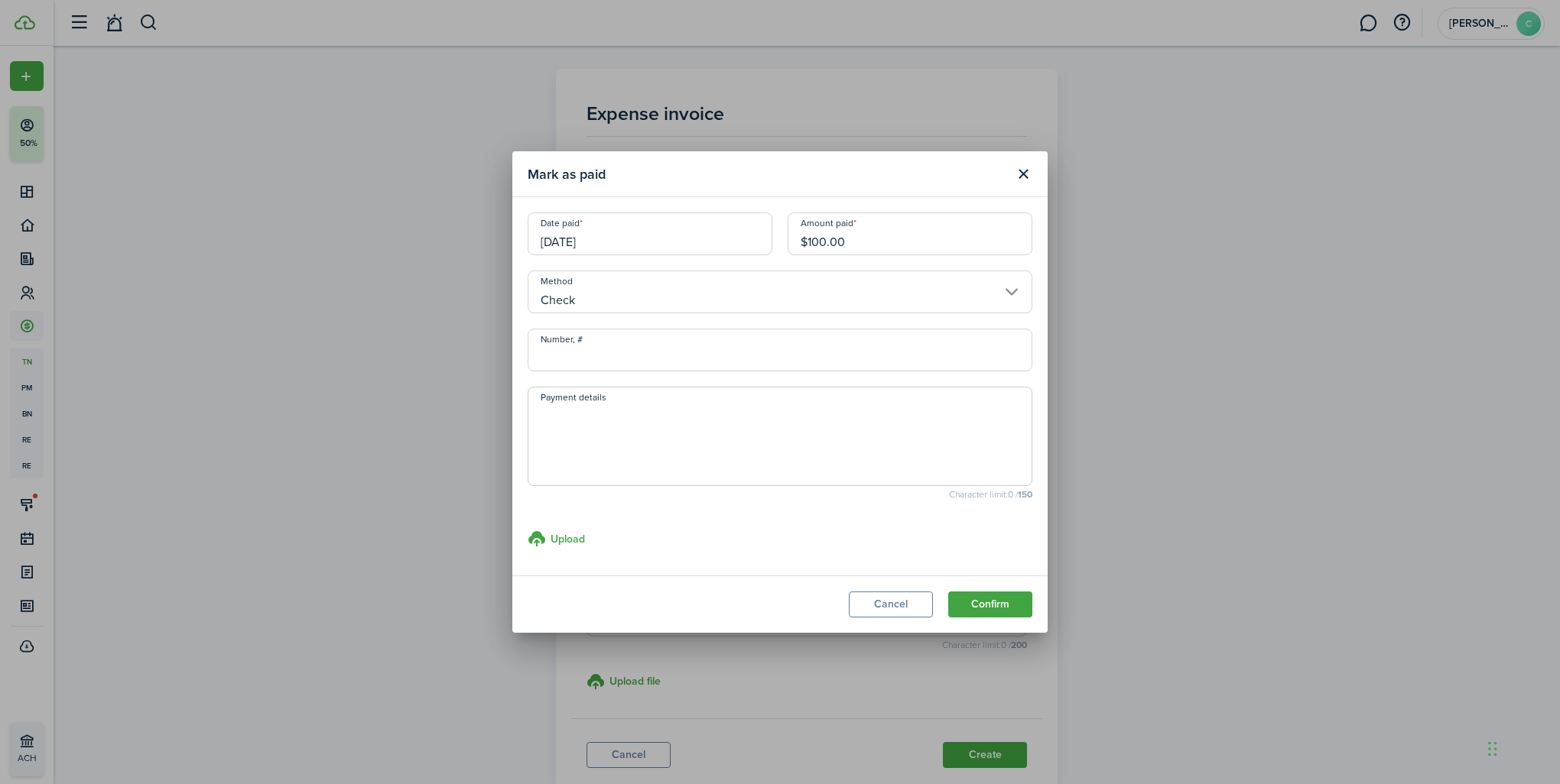
click at [550, 360] on input "Number, #" at bounding box center [780, 350] width 505 height 43
type input "1839"
click at [995, 602] on button "Confirm" at bounding box center [989, 604] width 84 height 26
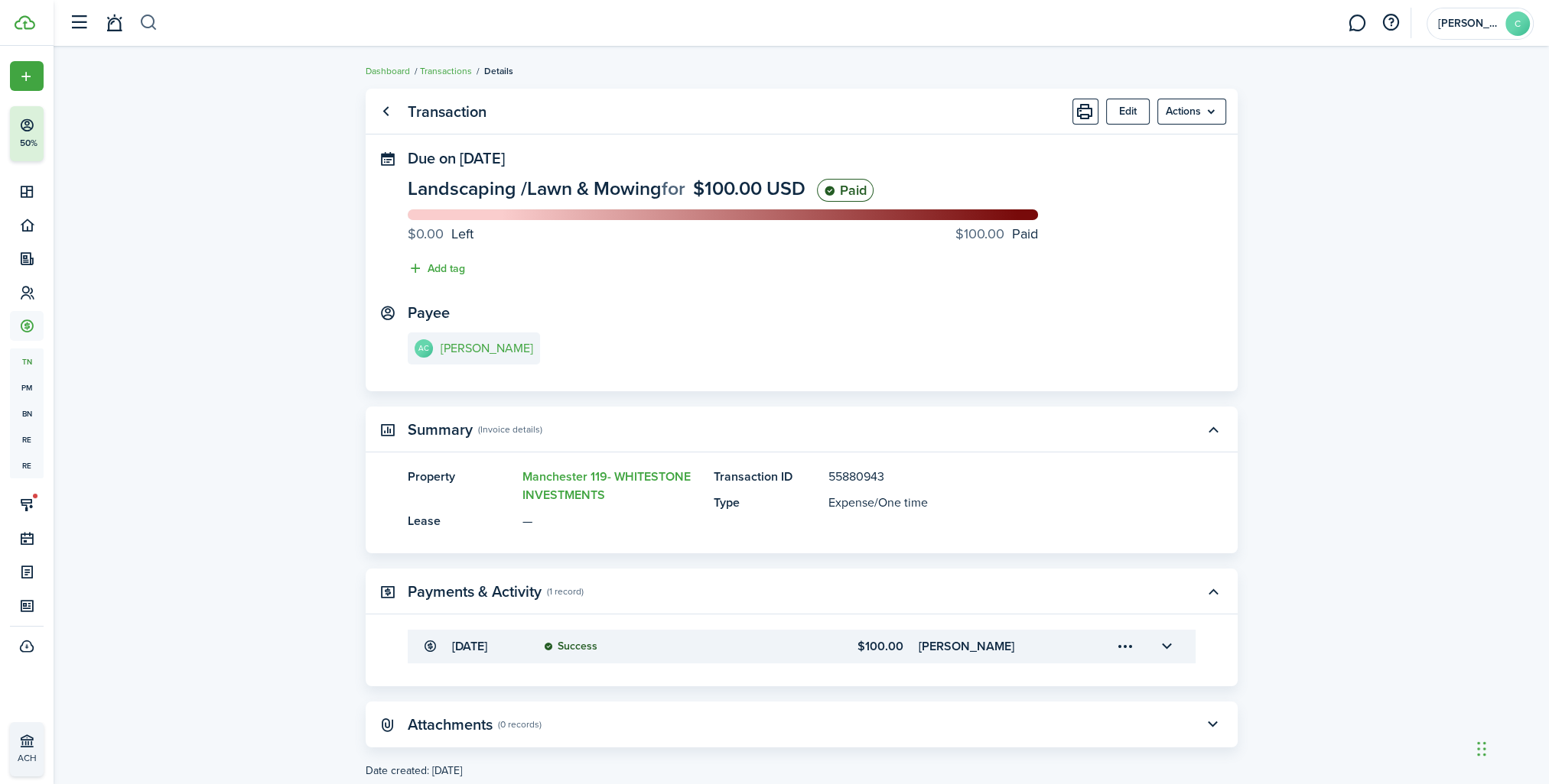
click at [156, 24] on button "button" at bounding box center [148, 23] width 19 height 26
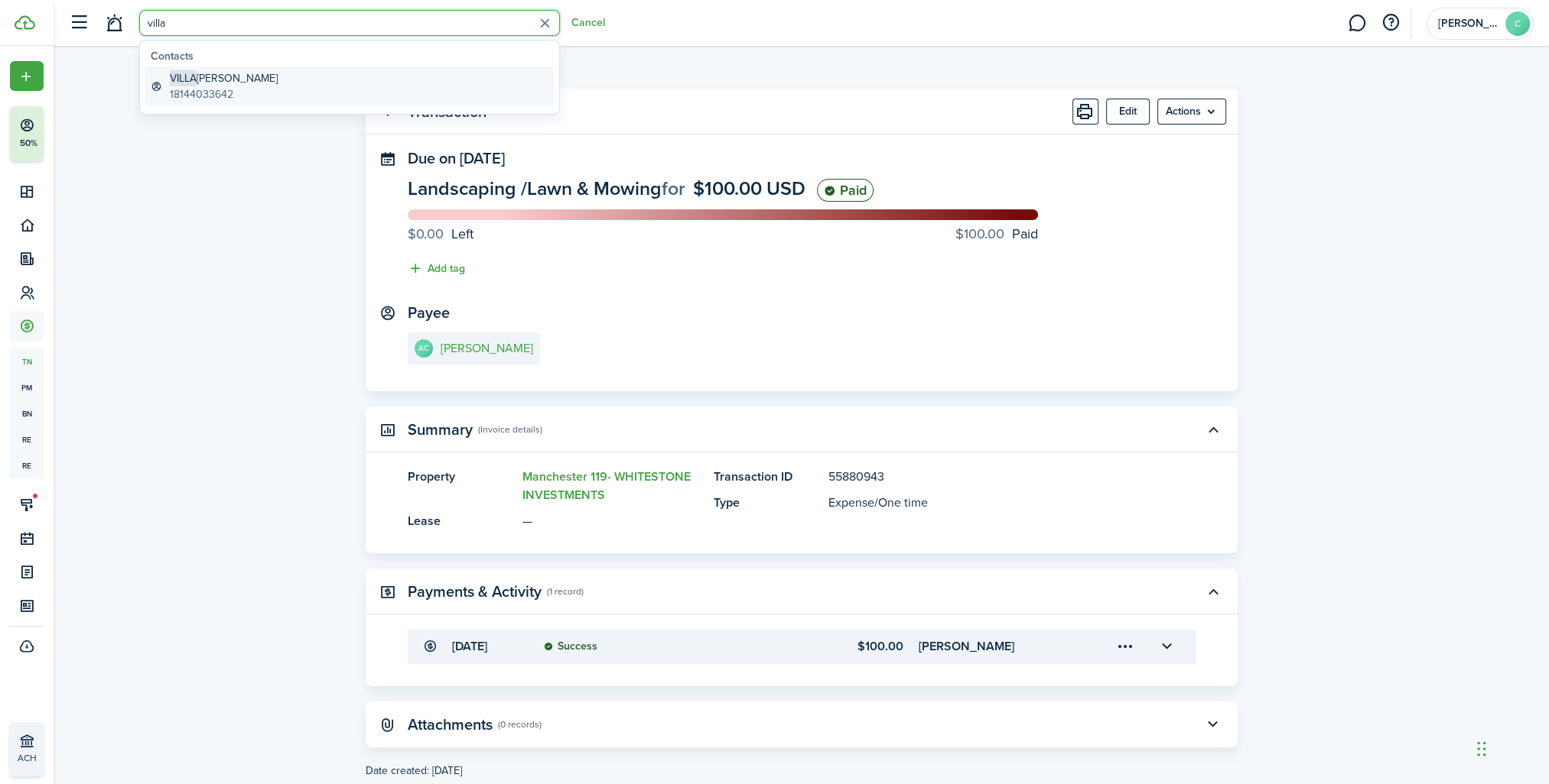
type input "villa"
click at [280, 85] on link "[PERSON_NAME] 18144033642" at bounding box center [349, 87] width 410 height 40
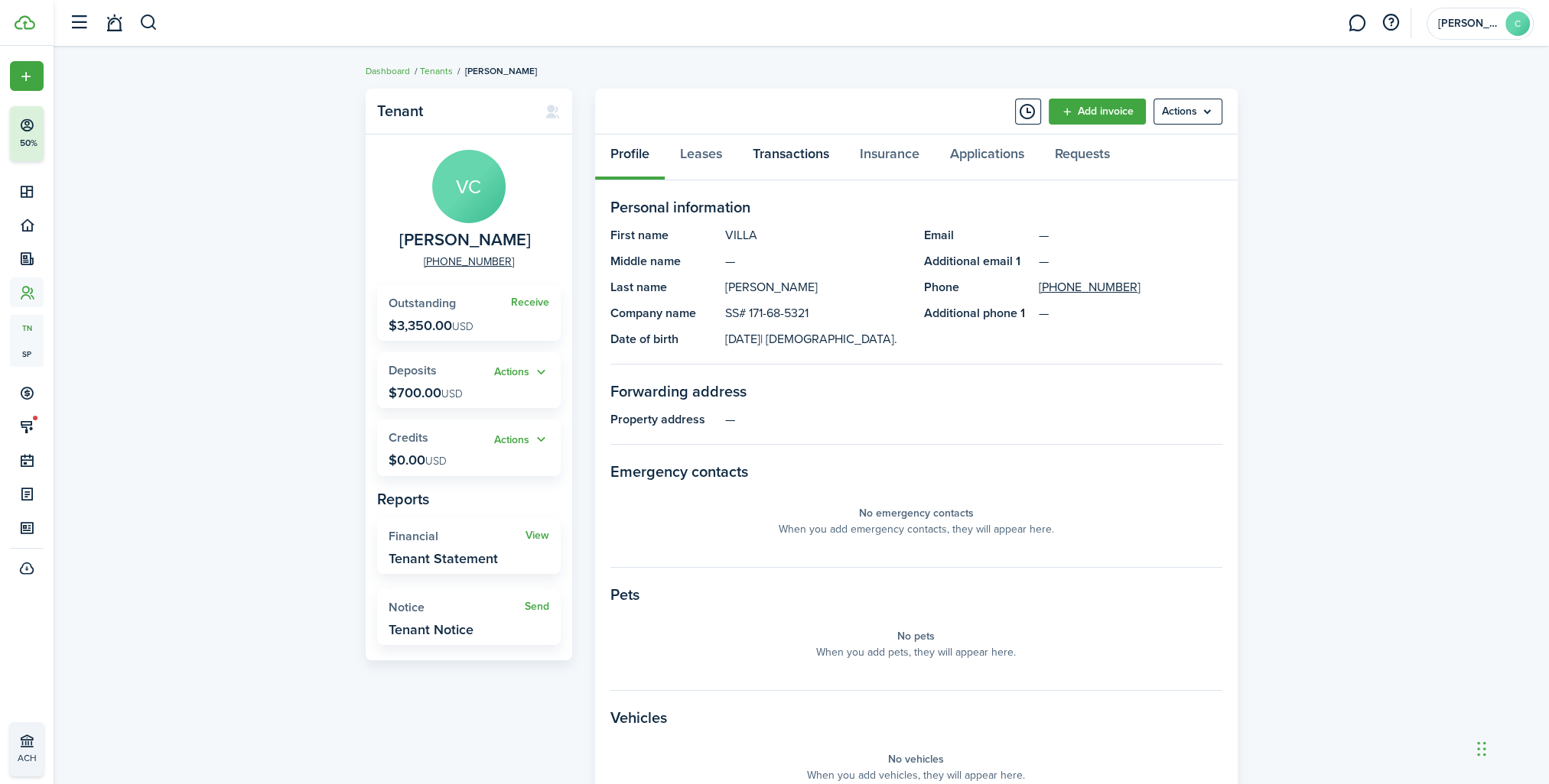
click at [784, 158] on link "Transactions" at bounding box center [791, 157] width 107 height 46
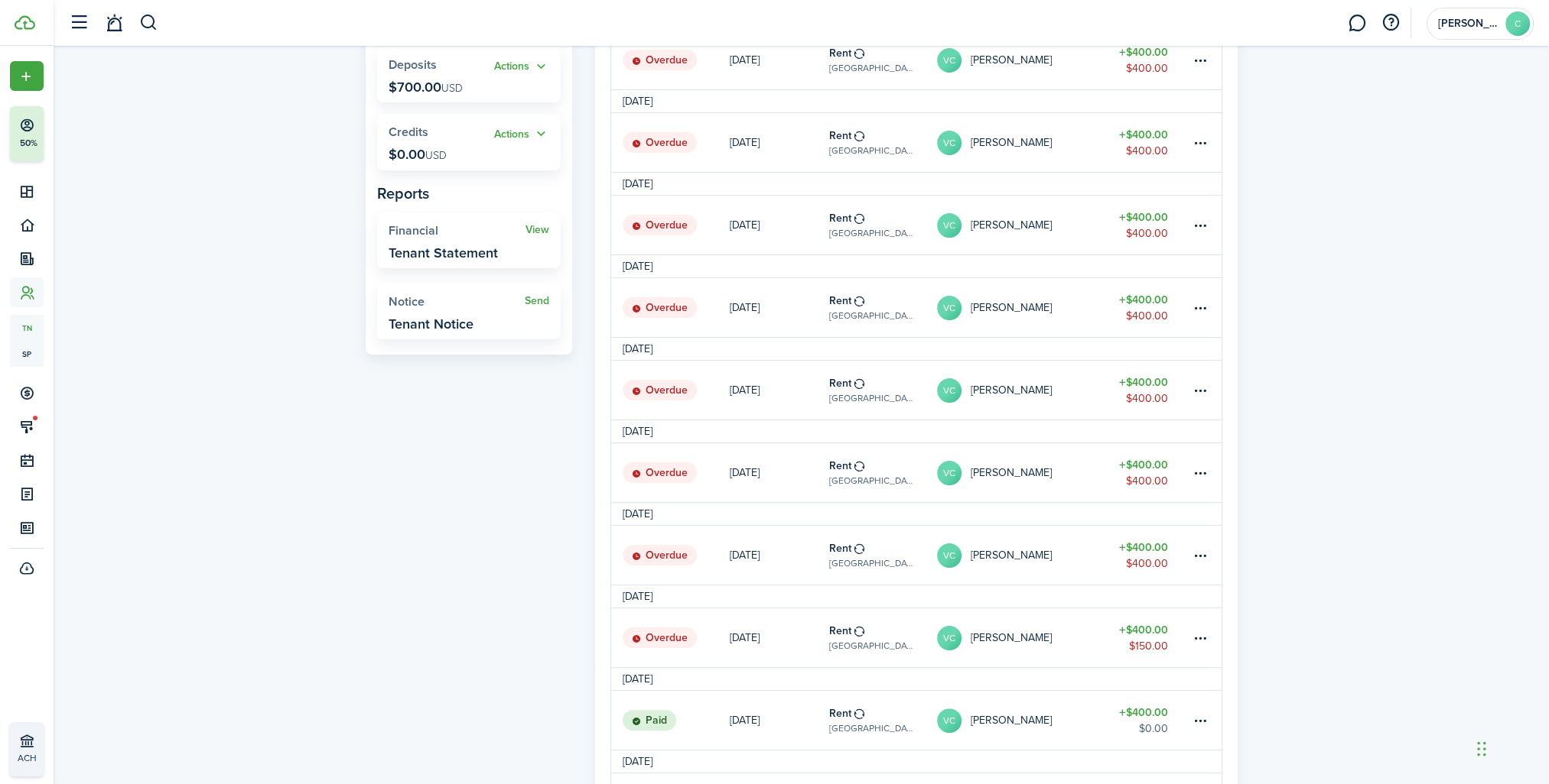
scroll to position [535, 0]
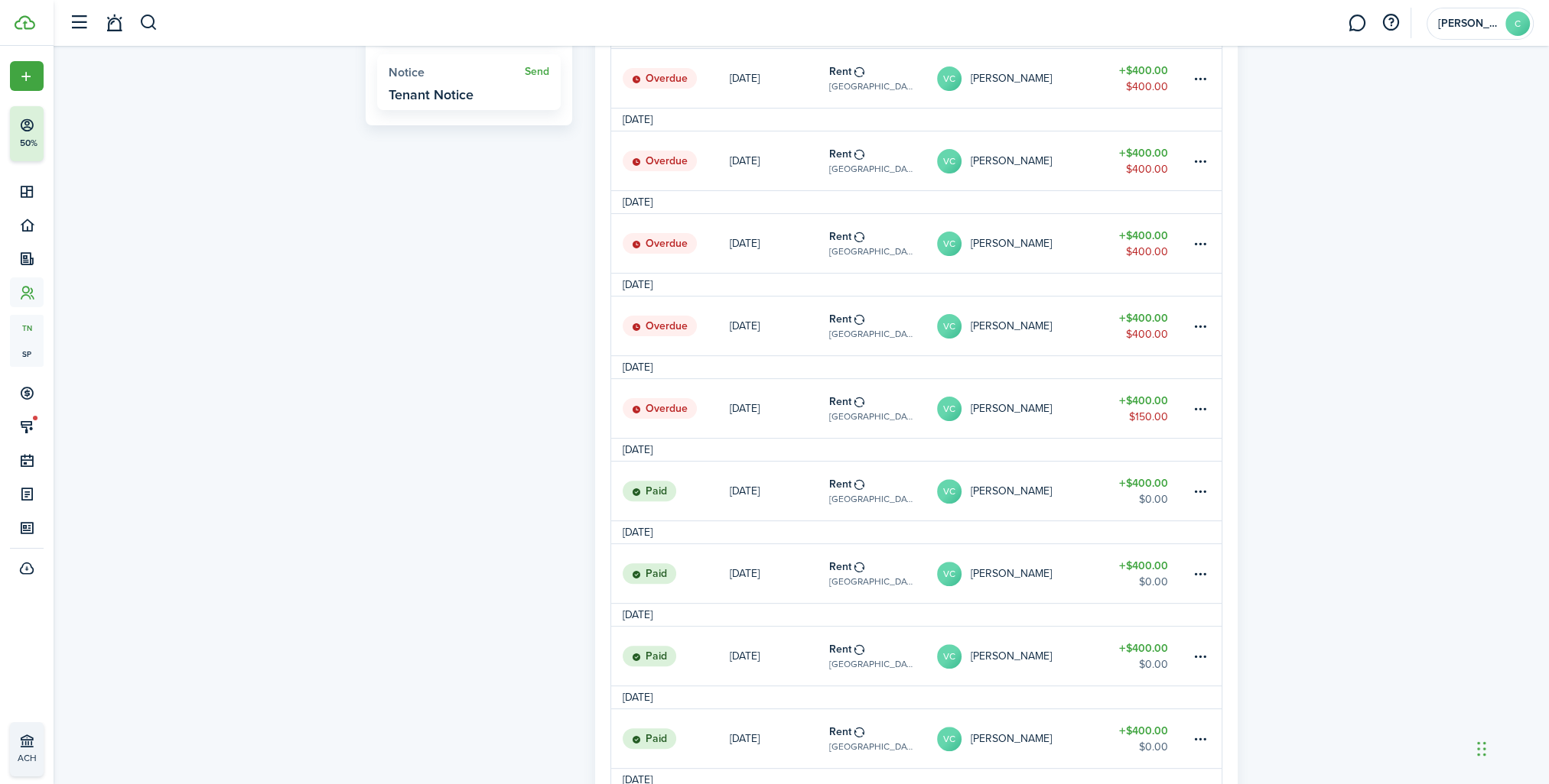
click at [885, 413] on table-subtitle "[GEOGRAPHIC_DATA] 2024- SAN FRANCISCO GROUP LLC" at bounding box center [872, 416] width 85 height 14
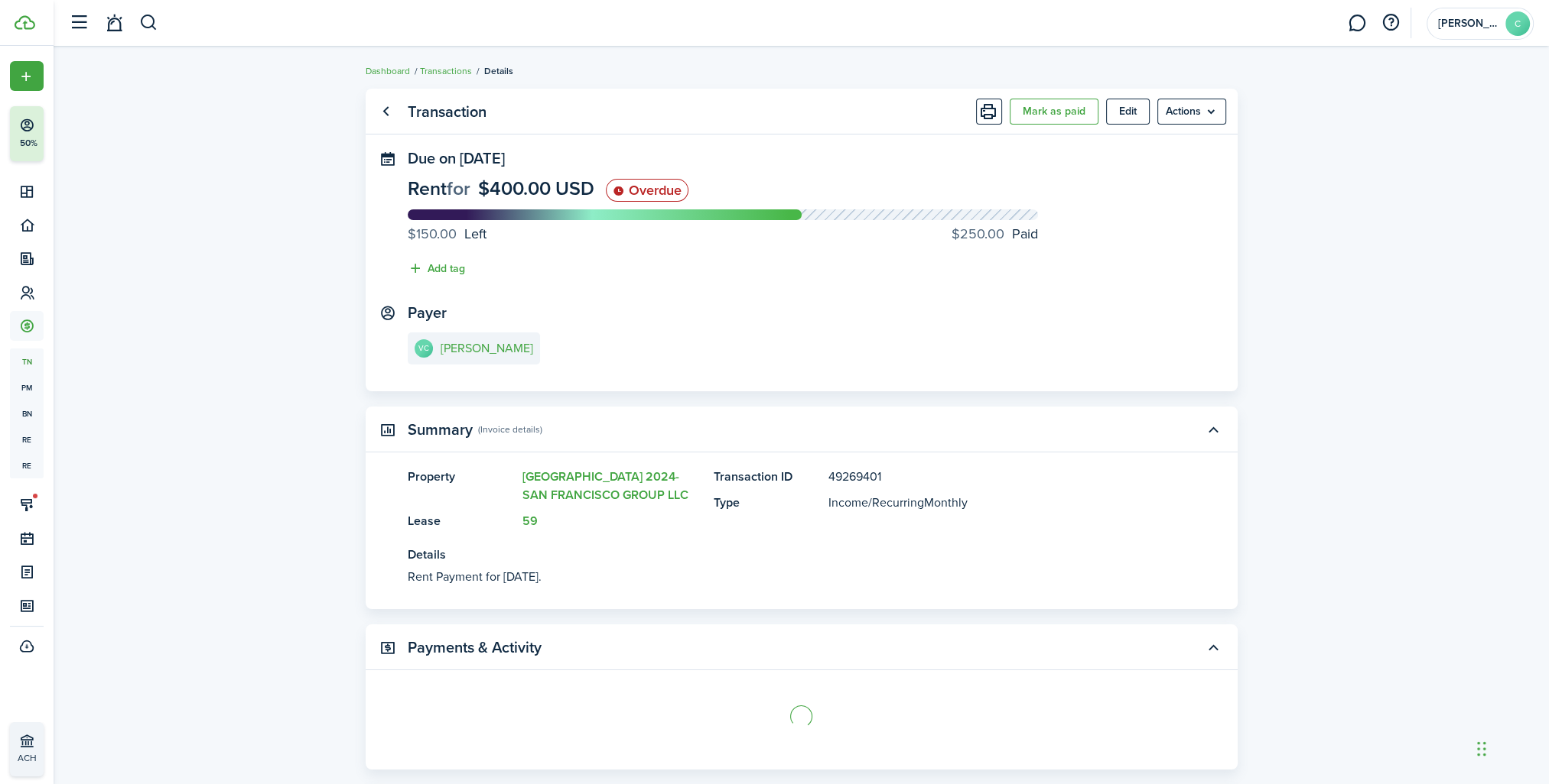
click at [1057, 117] on button "Mark as paid" at bounding box center [1054, 111] width 89 height 26
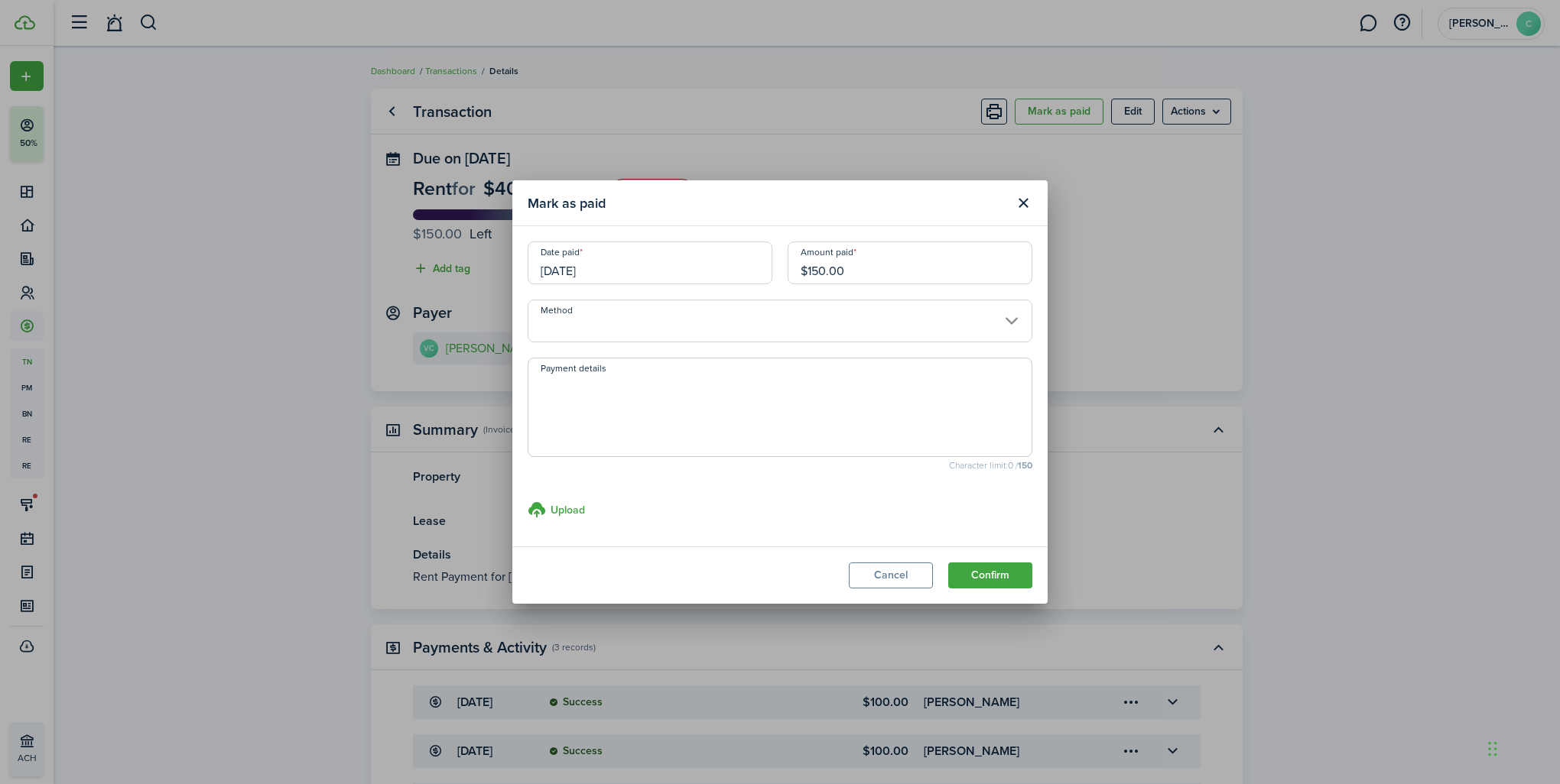
drag, startPoint x: 800, startPoint y: 269, endPoint x: 685, endPoint y: 269, distance: 115.0
click at [685, 269] on div "Date paid [DATE] Amount paid $150.00" at bounding box center [780, 270] width 520 height 58
click at [681, 269] on input "[DATE]" at bounding box center [649, 262] width 245 height 43
type input "$100.00"
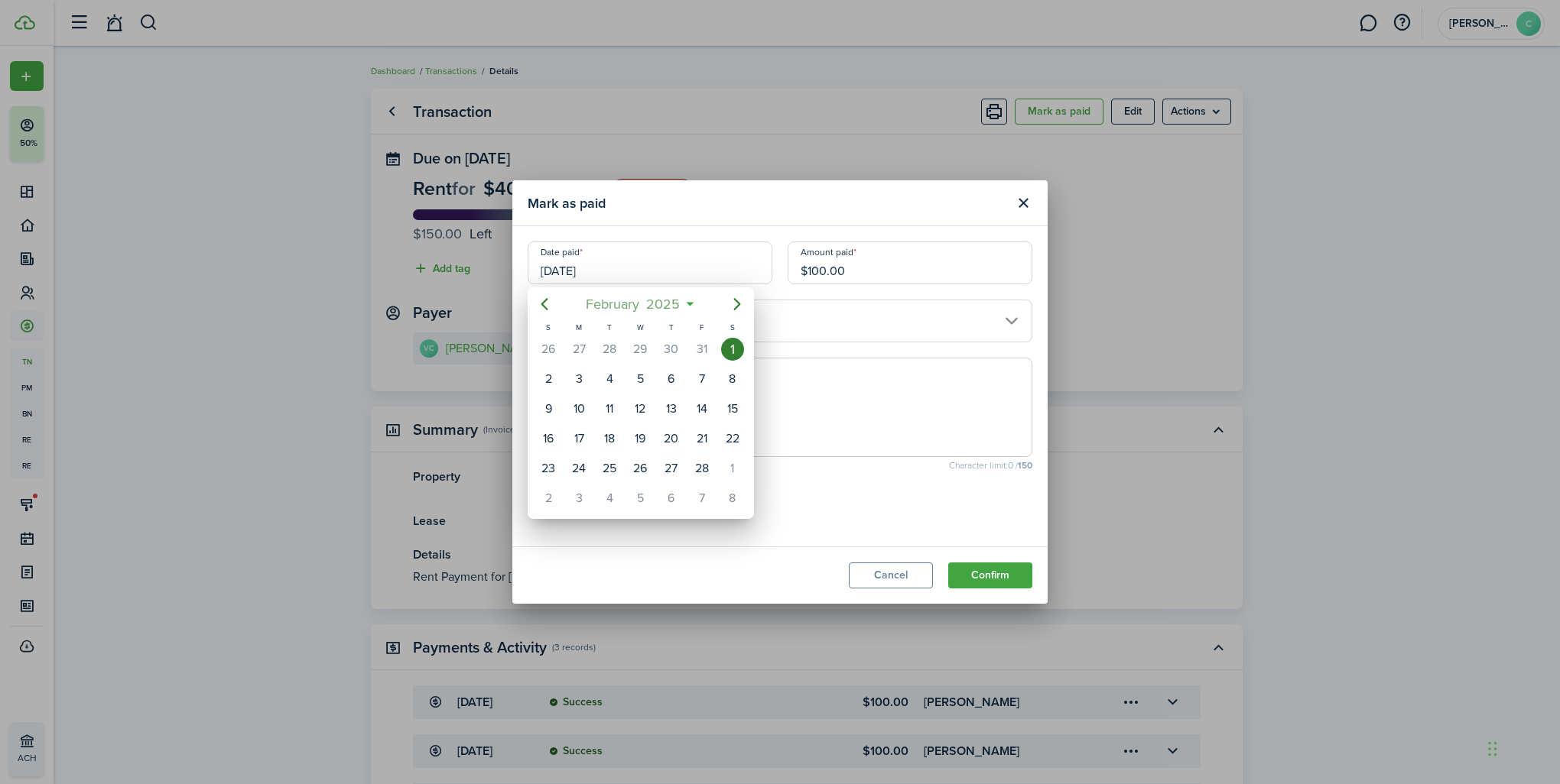
click at [624, 309] on span "February" at bounding box center [612, 304] width 61 height 27
click at [719, 438] on div "Sep" at bounding box center [712, 440] width 55 height 24
click at [706, 414] on div "19" at bounding box center [701, 409] width 23 height 23
type input "[DATE]"
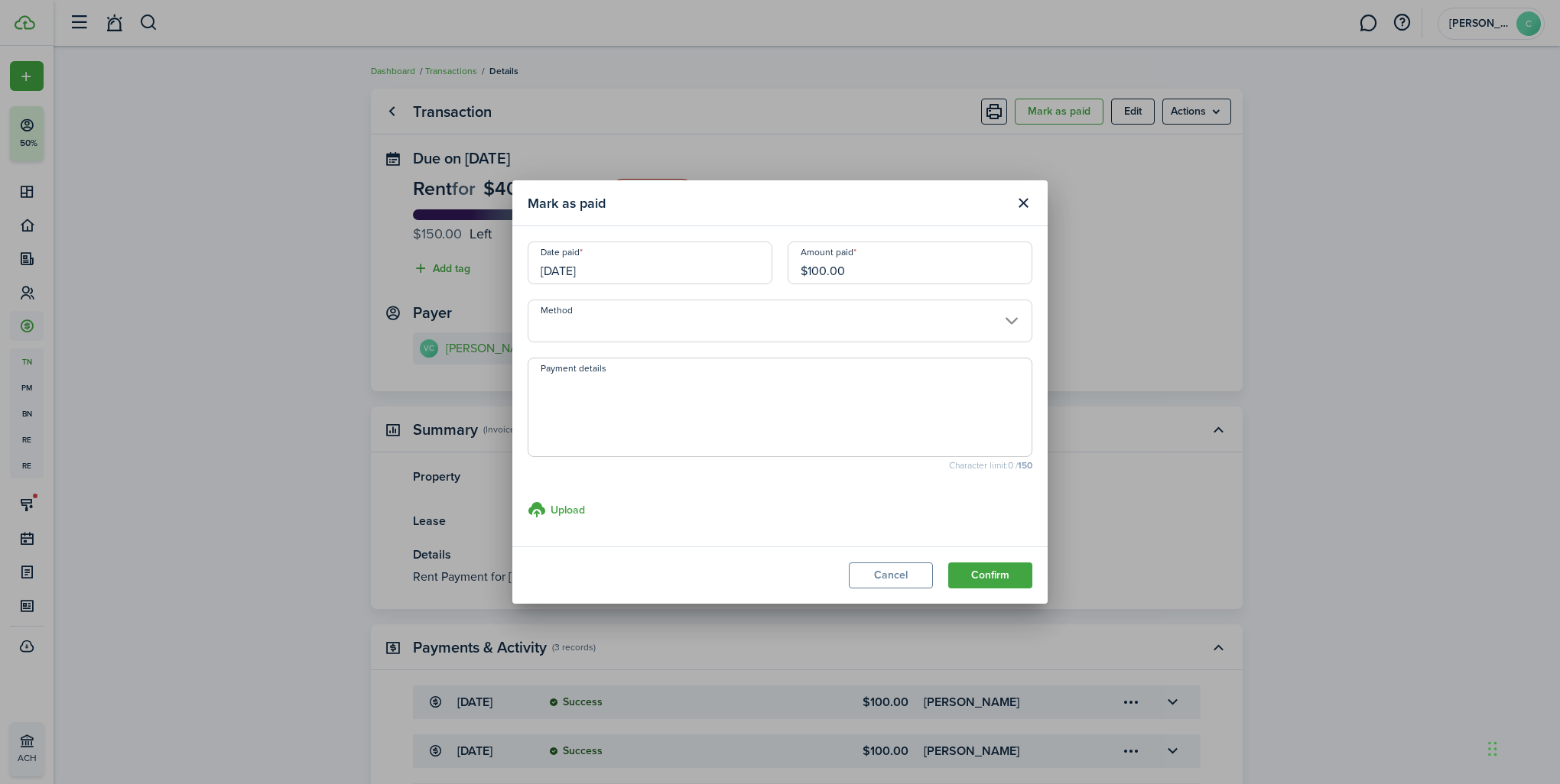
click at [576, 334] on input "Method" at bounding box center [780, 320] width 505 height 43
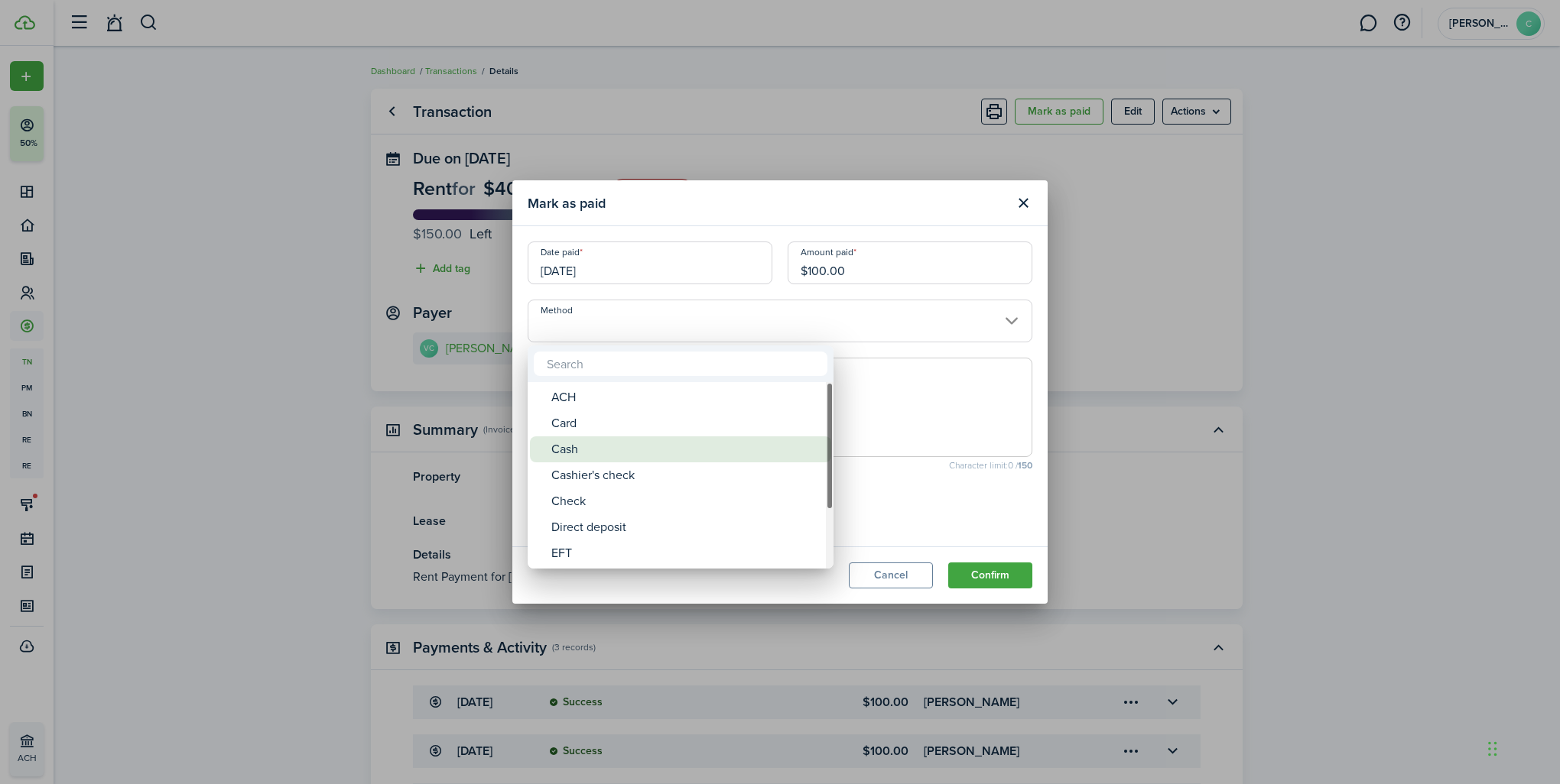
click at [577, 443] on div "Cash" at bounding box center [686, 449] width 270 height 26
type input "Cash"
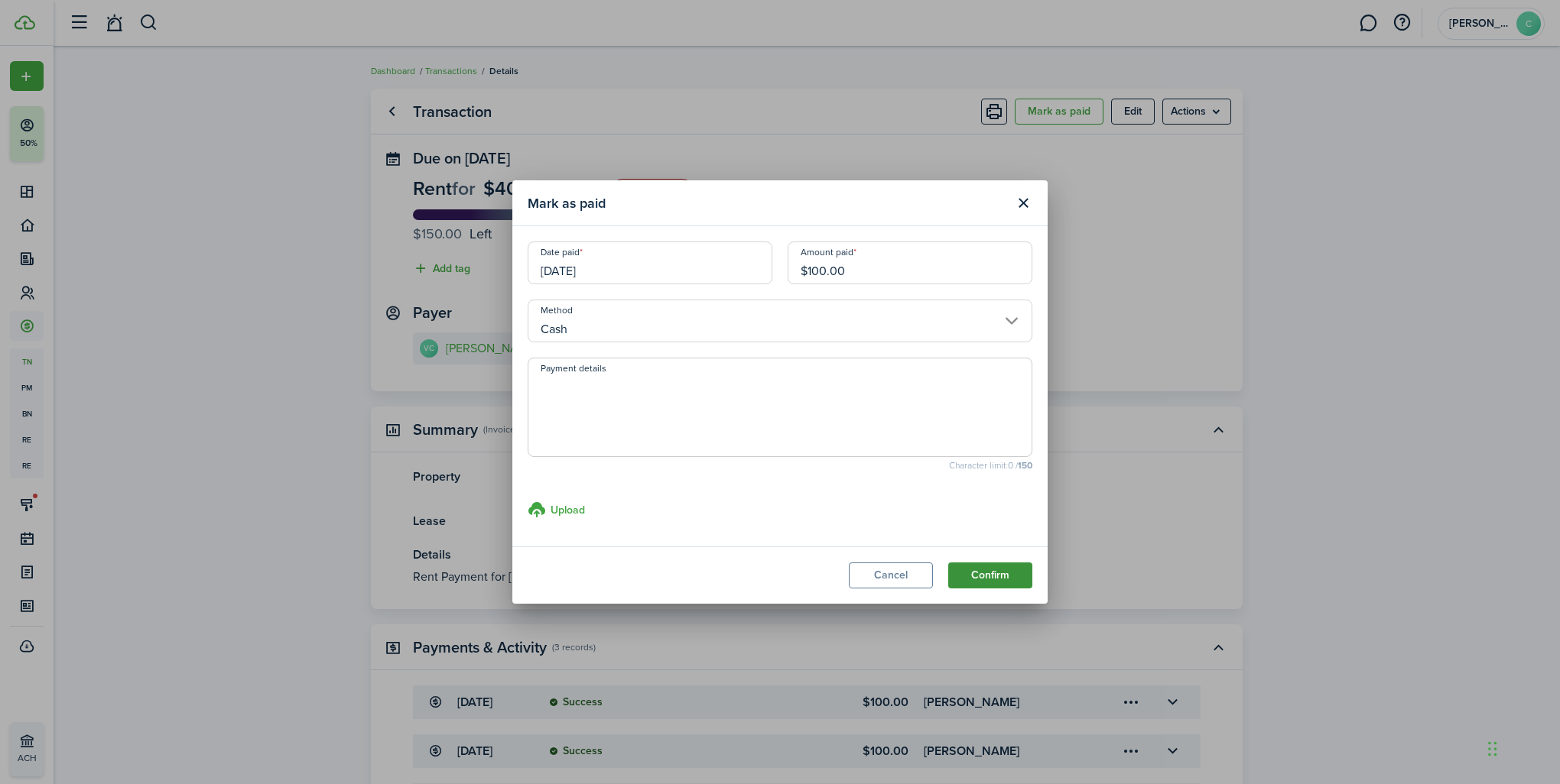
click at [988, 579] on button "Confirm" at bounding box center [989, 575] width 84 height 26
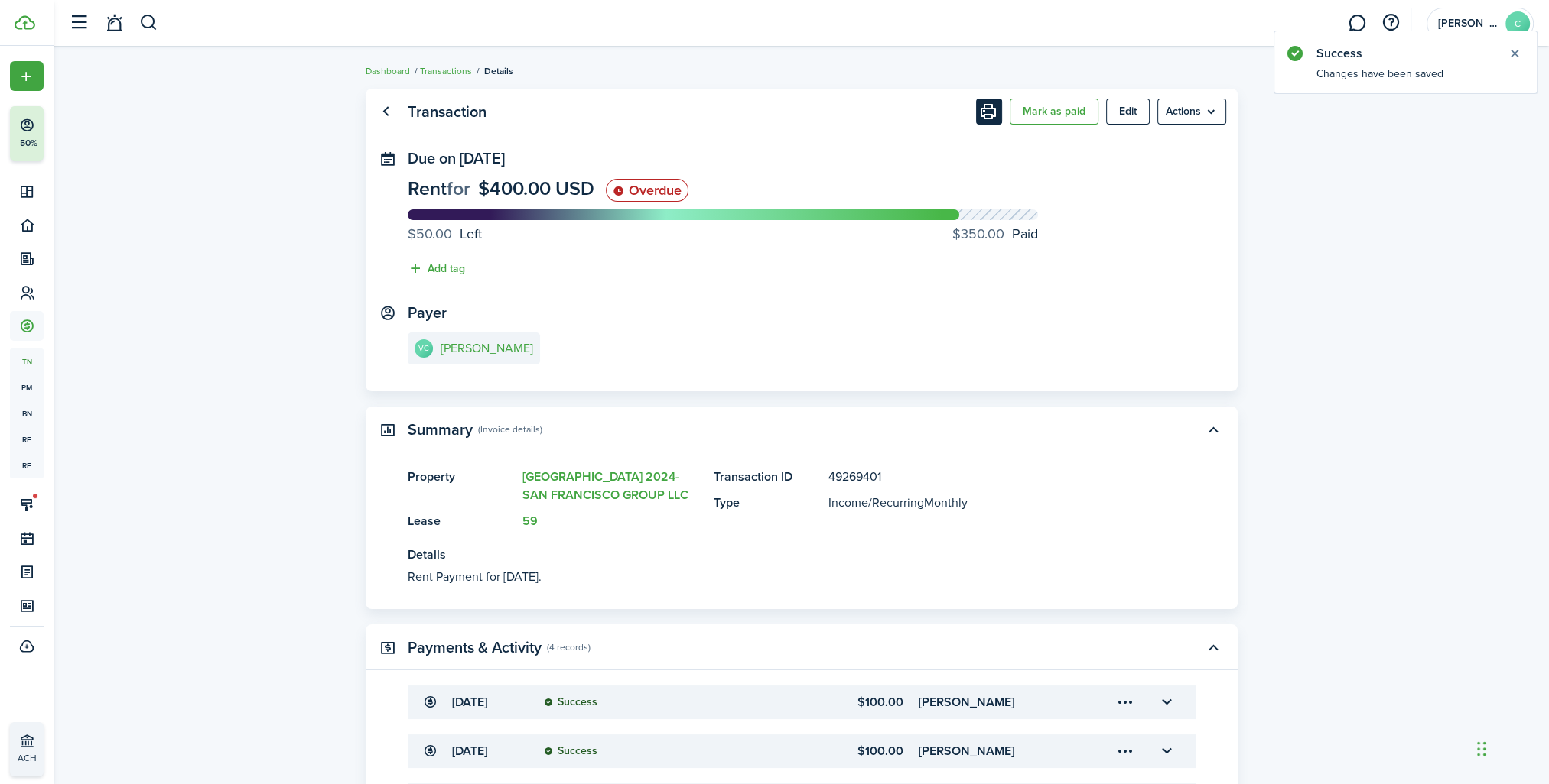
click at [990, 109] on button "Print" at bounding box center [989, 111] width 26 height 26
